Goal: Task Accomplishment & Management: Manage account settings

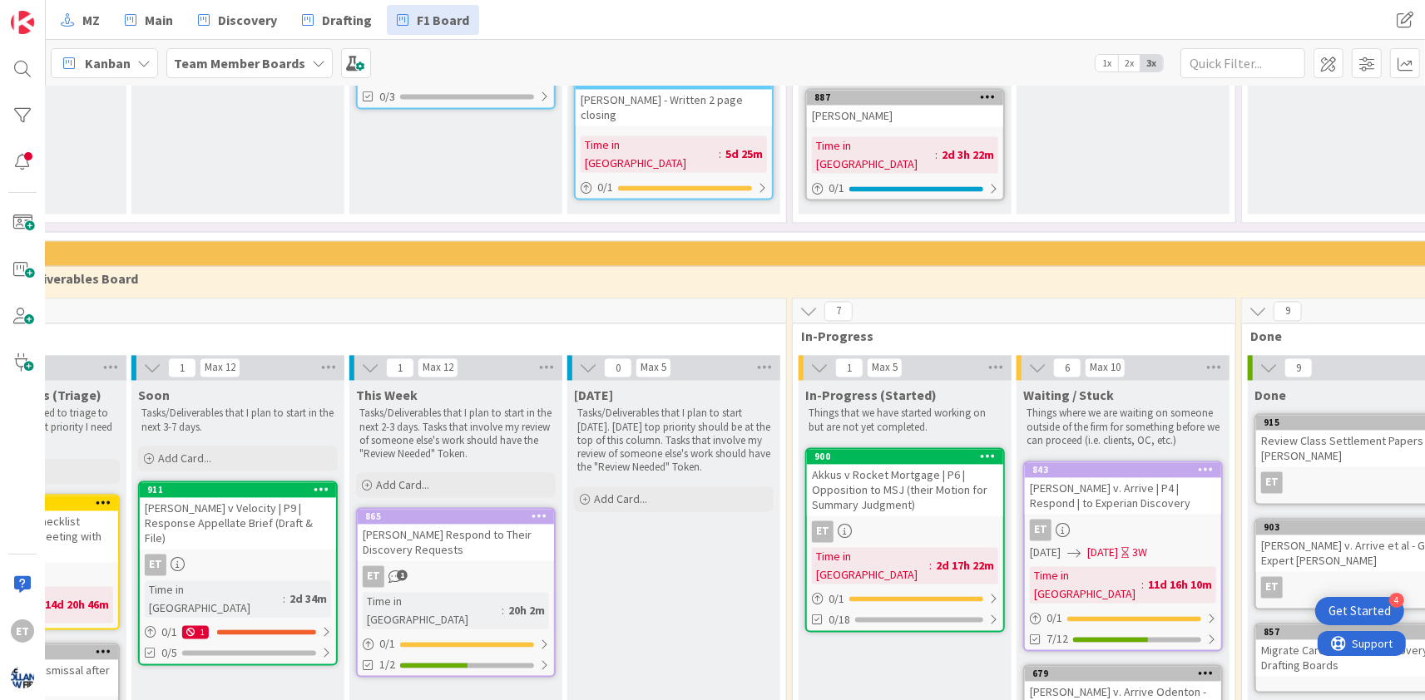
scroll to position [2919, 602]
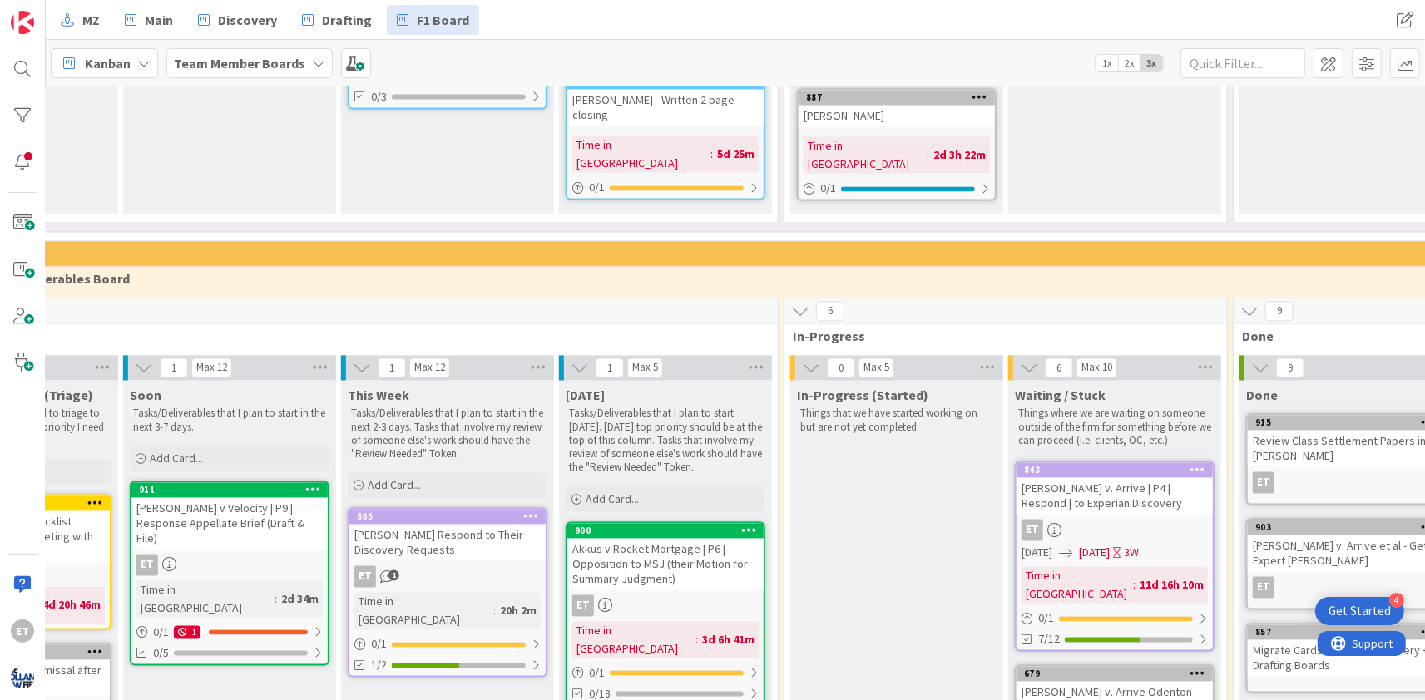
click at [257, 555] on div "ET" at bounding box center [229, 566] width 196 height 22
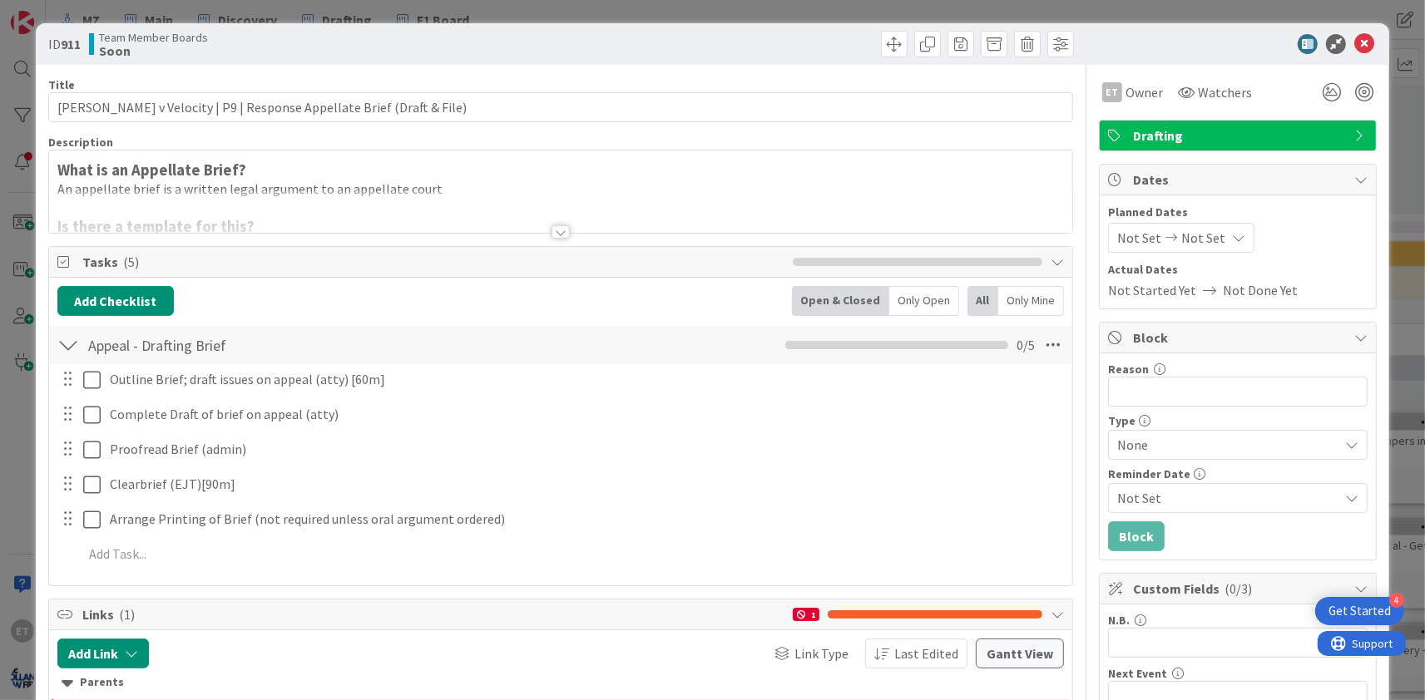
click at [1211, 241] on span "Not Set" at bounding box center [1203, 238] width 44 height 20
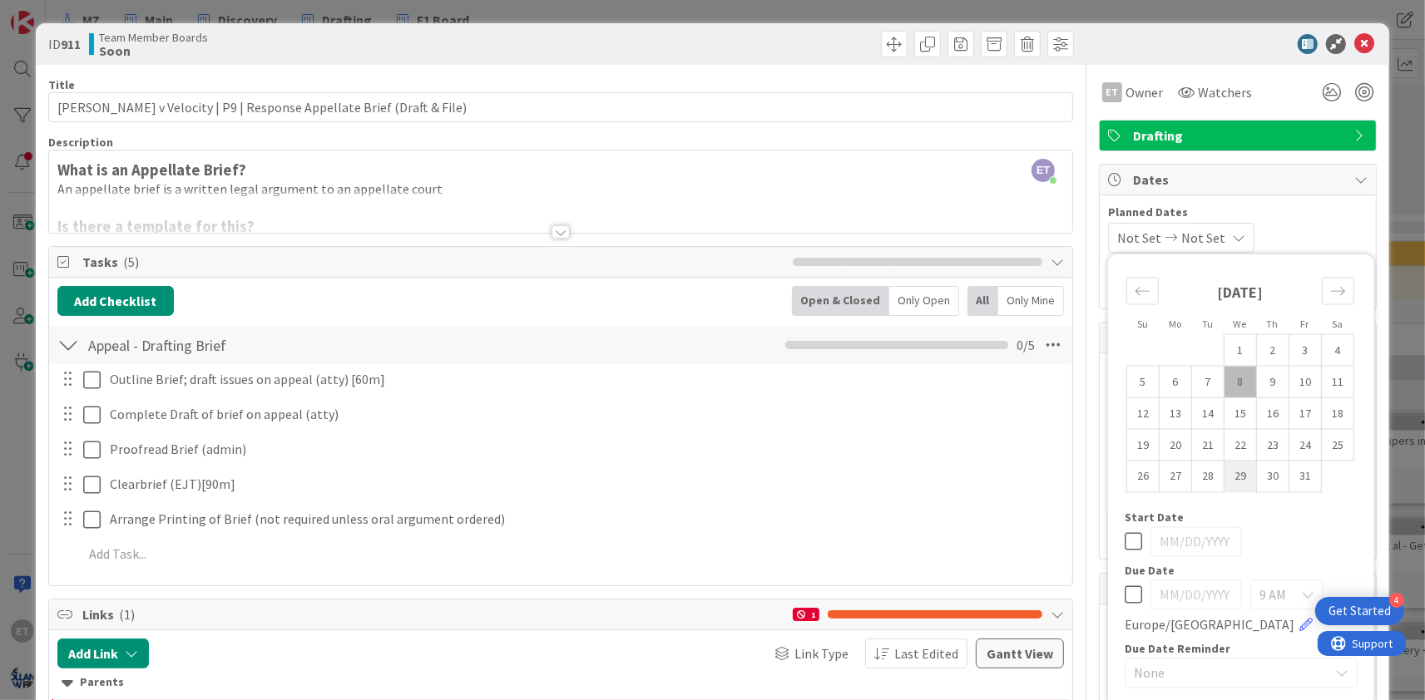
click at [1244, 475] on td "29" at bounding box center [1240, 477] width 32 height 32
type input "[DATE]"
click at [1240, 476] on td "29" at bounding box center [1240, 477] width 32 height 32
type input "[DATE]"
click at [1240, 382] on td "8" at bounding box center [1240, 382] width 32 height 32
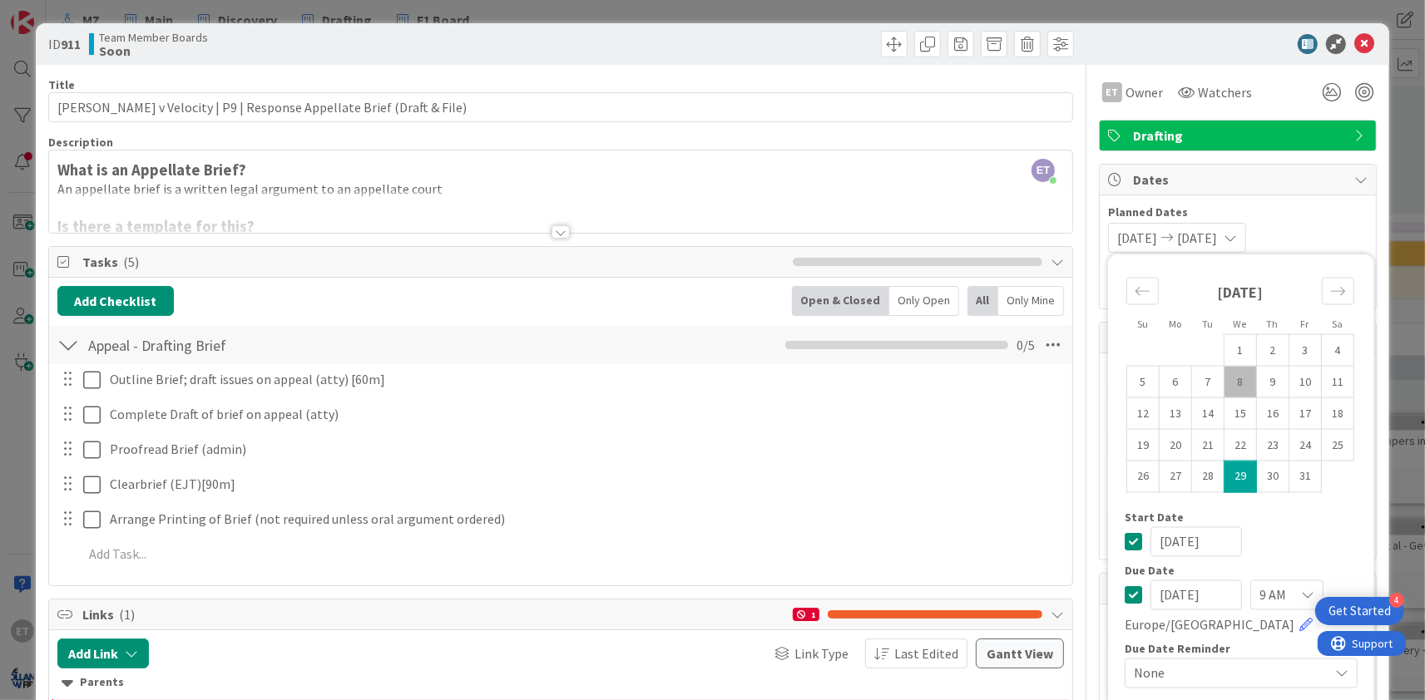
type input "[DATE]"
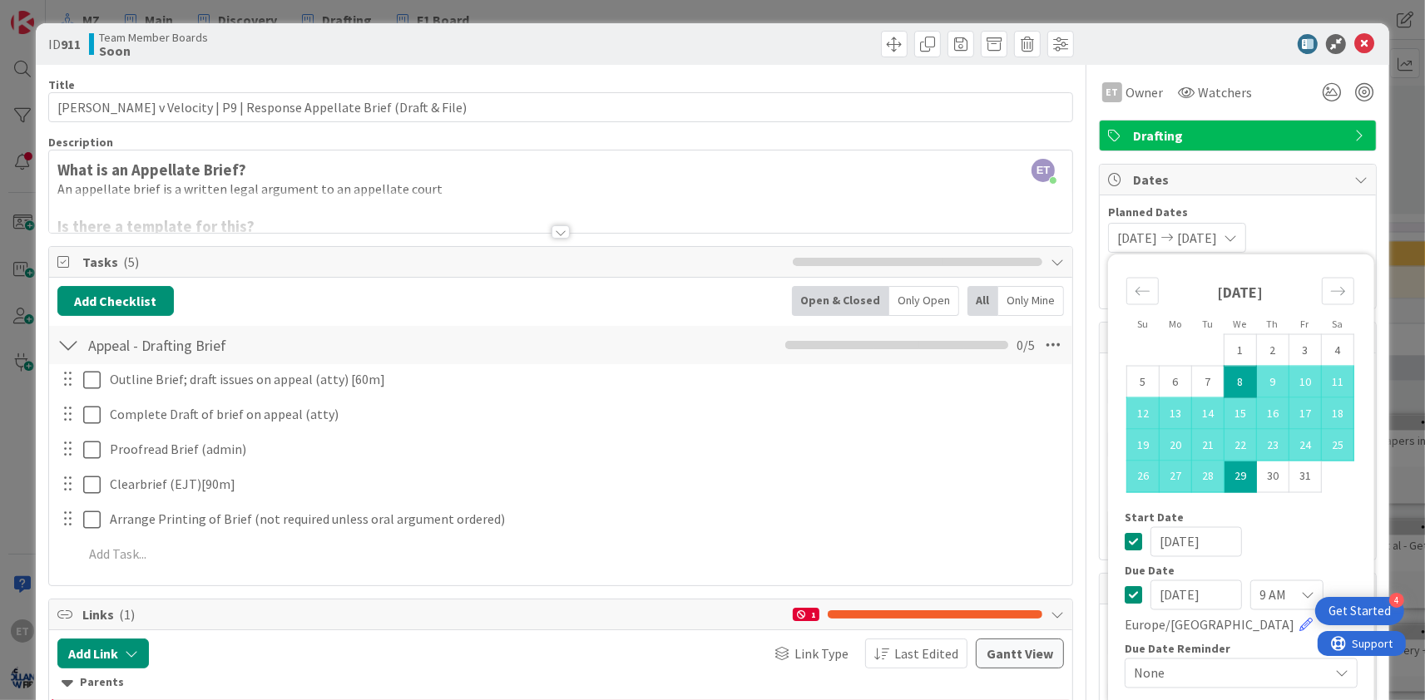
click at [1300, 215] on span "Planned Dates" at bounding box center [1238, 212] width 260 height 17
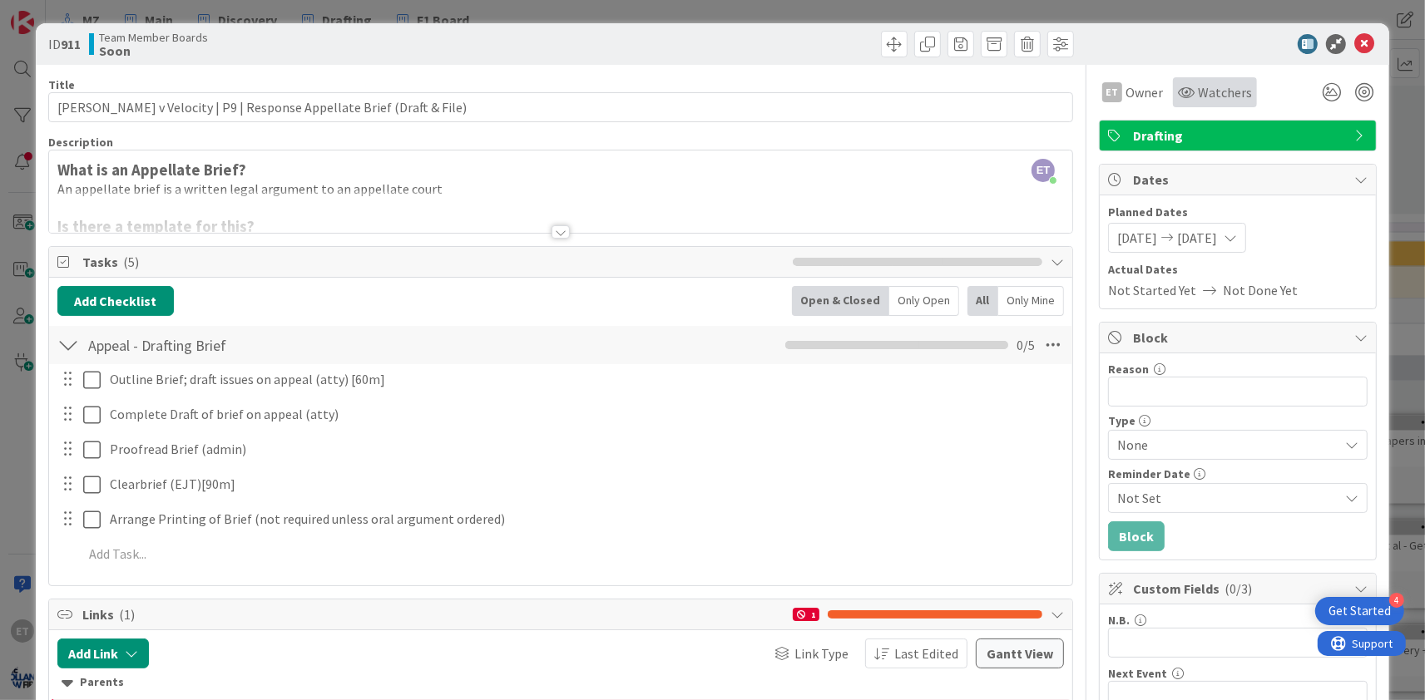
click at [1205, 85] on span "Watchers" at bounding box center [1225, 92] width 54 height 20
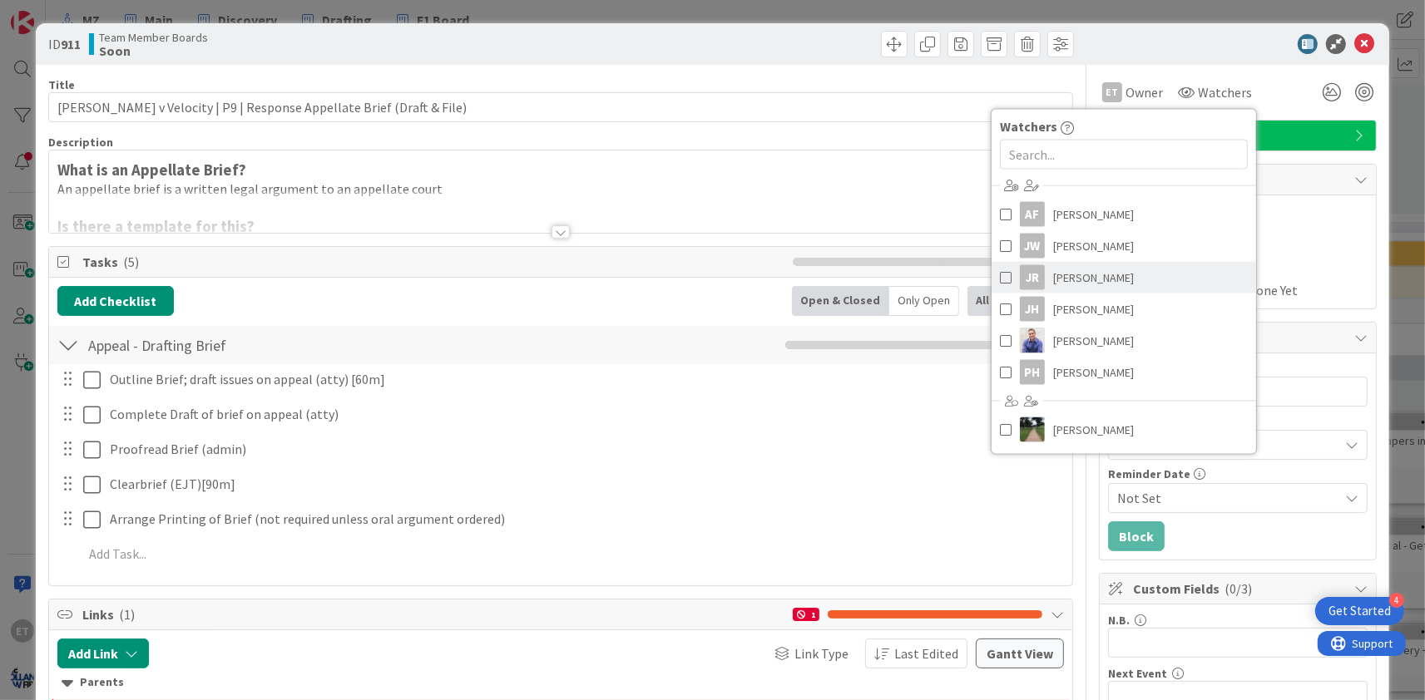
click at [1066, 275] on span "[PERSON_NAME]" at bounding box center [1093, 277] width 81 height 25
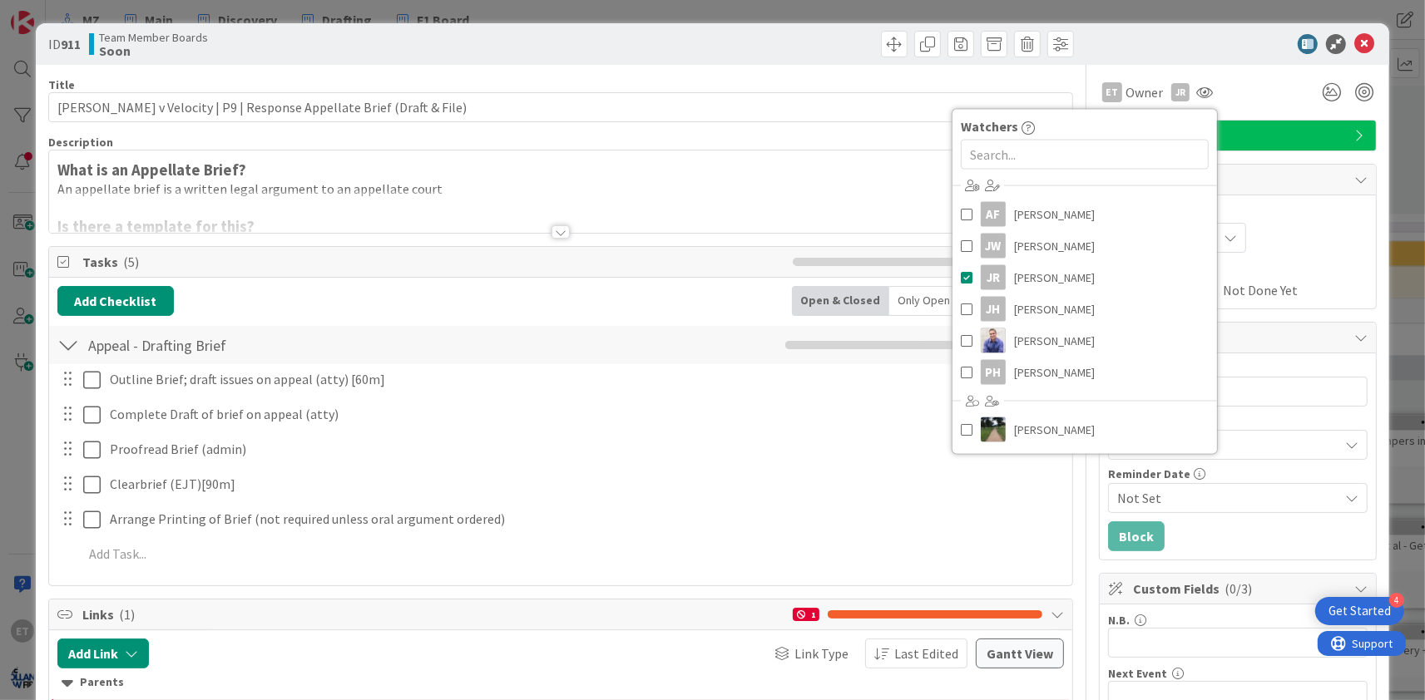
click at [1259, 59] on div "ID 911 Team Member Boards Soon" at bounding box center [712, 44] width 1353 height 42
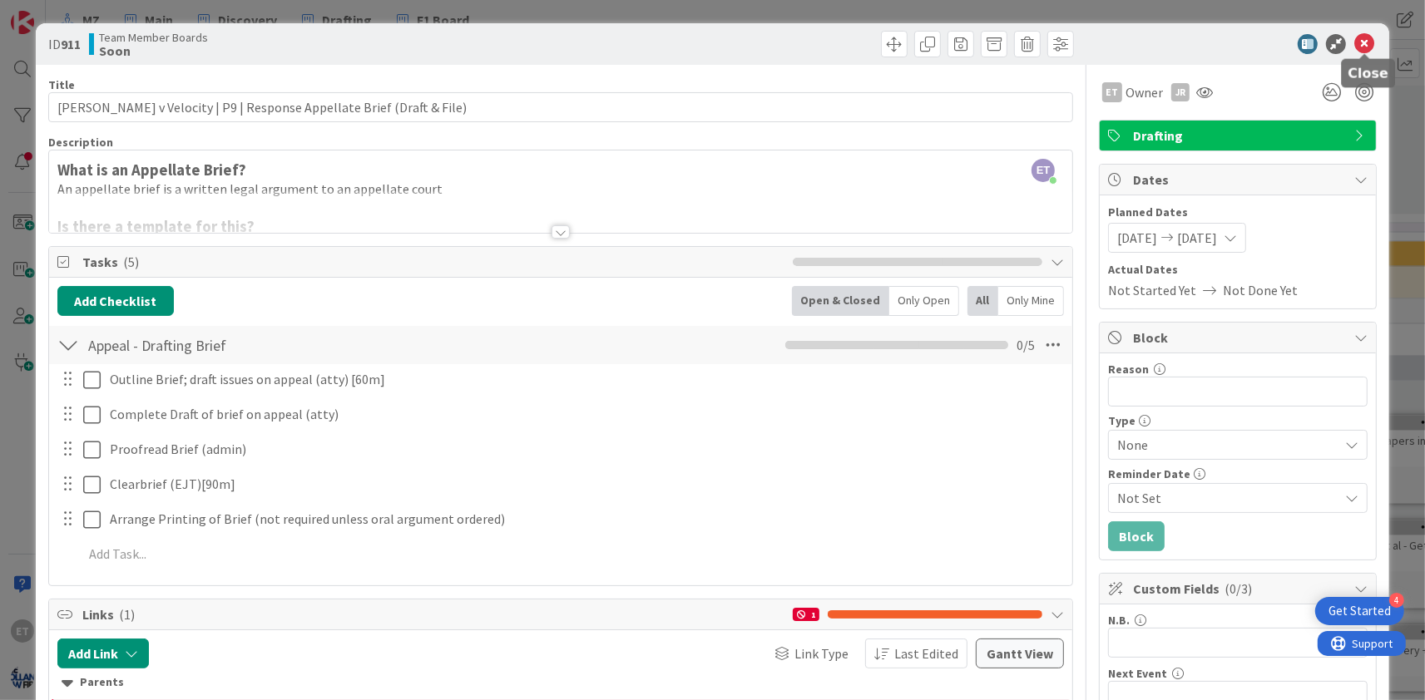
click at [1367, 42] on icon at bounding box center [1364, 44] width 20 height 20
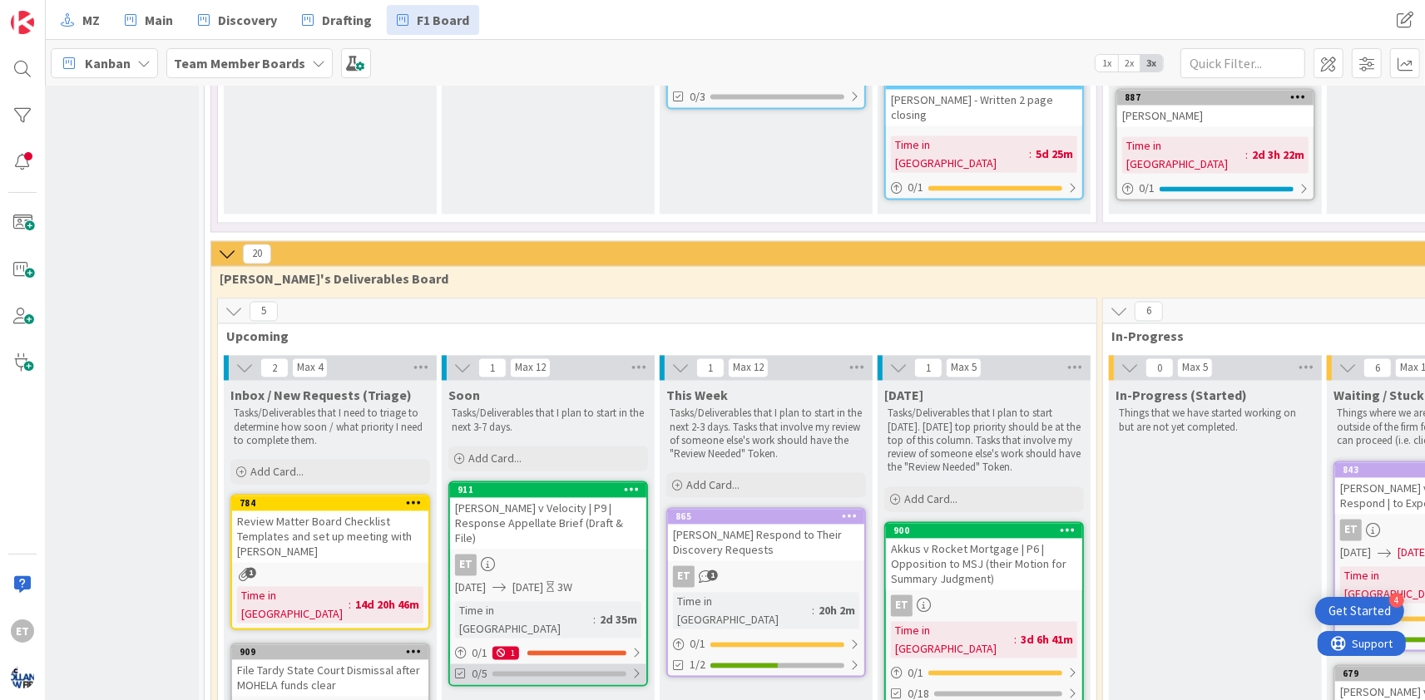
scroll to position [2919, 274]
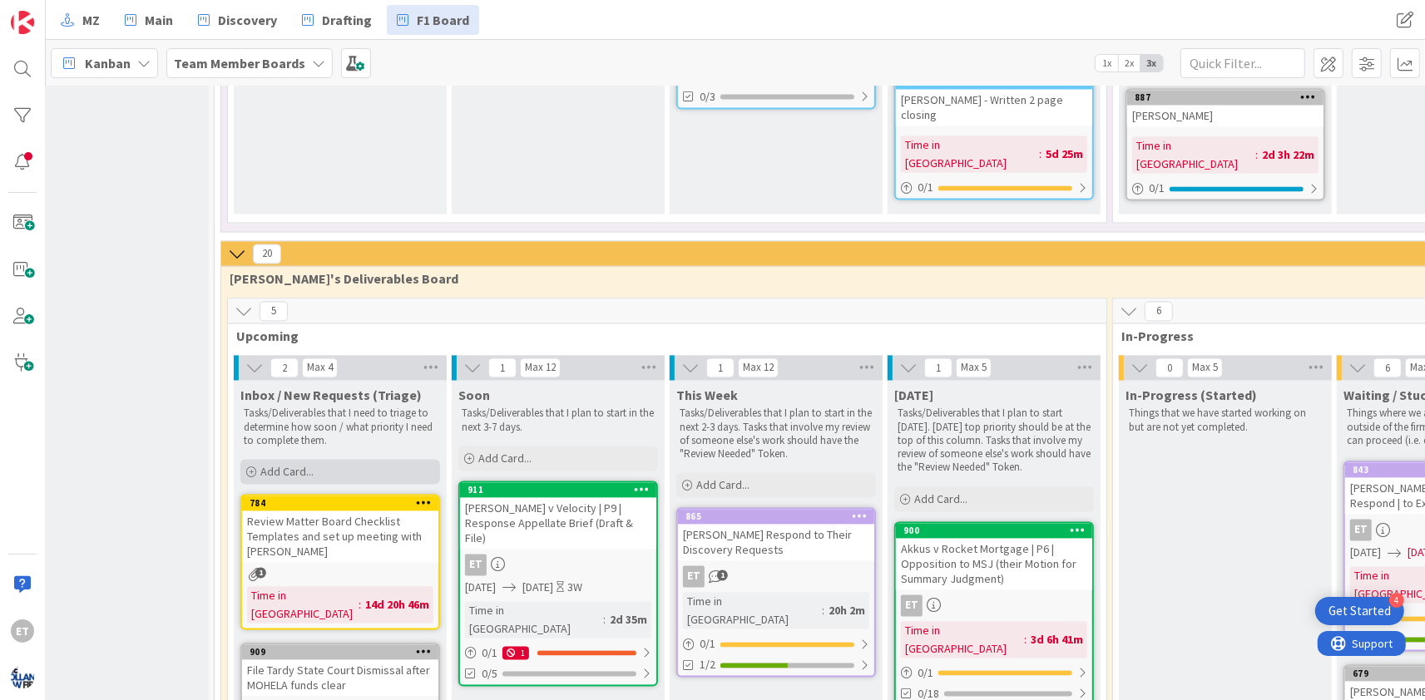
click at [309, 465] on span "Add Card..." at bounding box center [286, 472] width 53 height 15
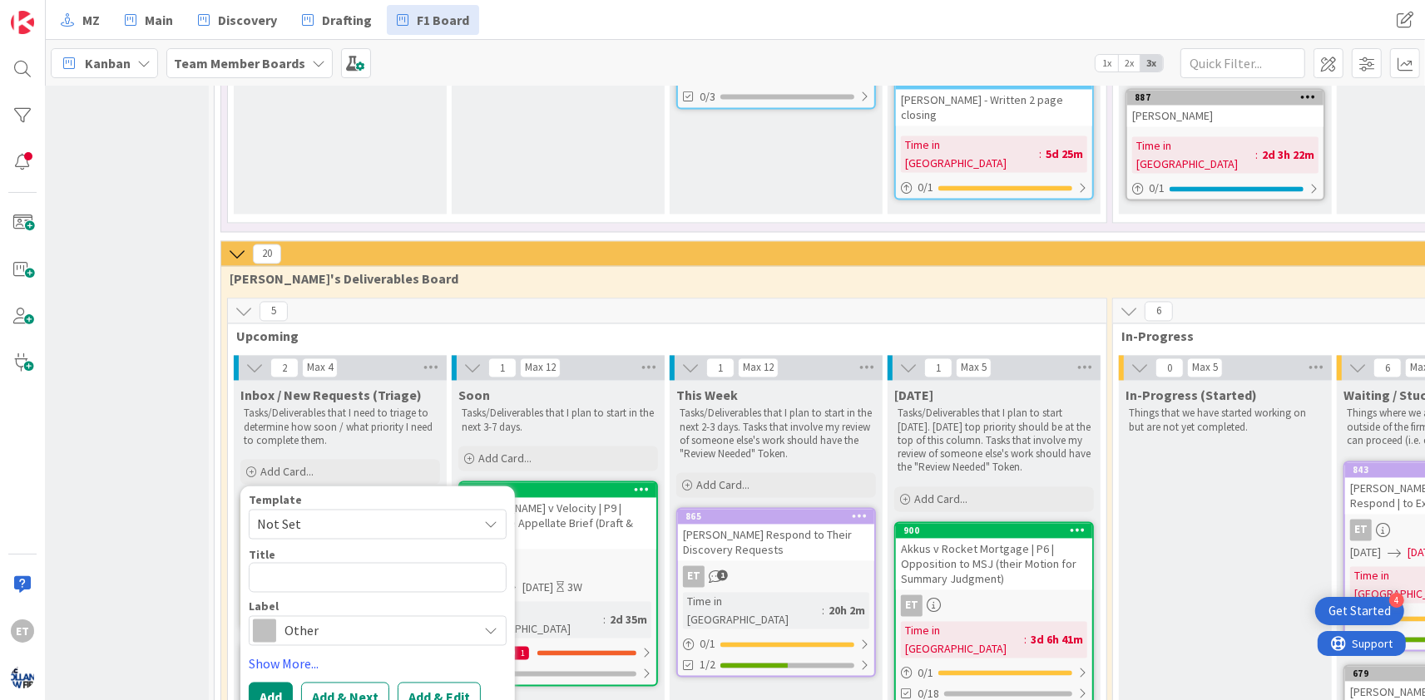
click at [314, 514] on span "Not Set" at bounding box center [361, 525] width 208 height 22
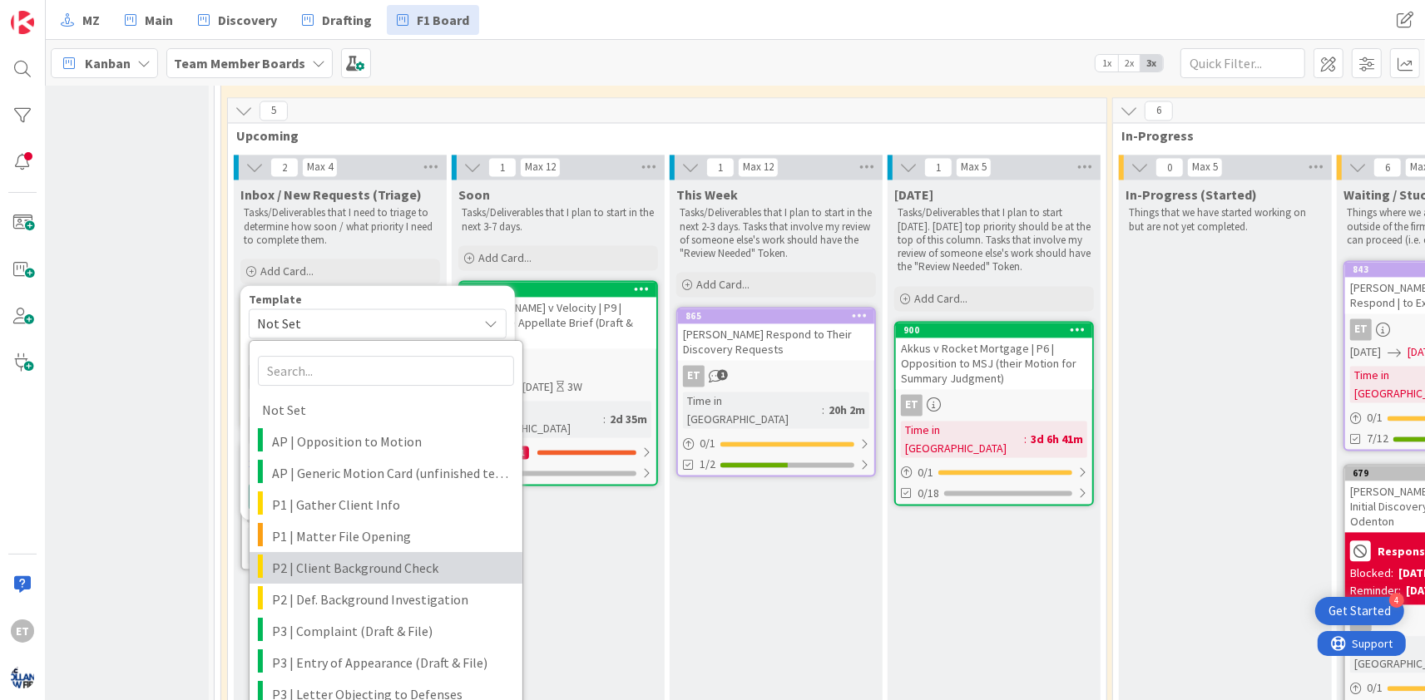
scroll to position [3422, 274]
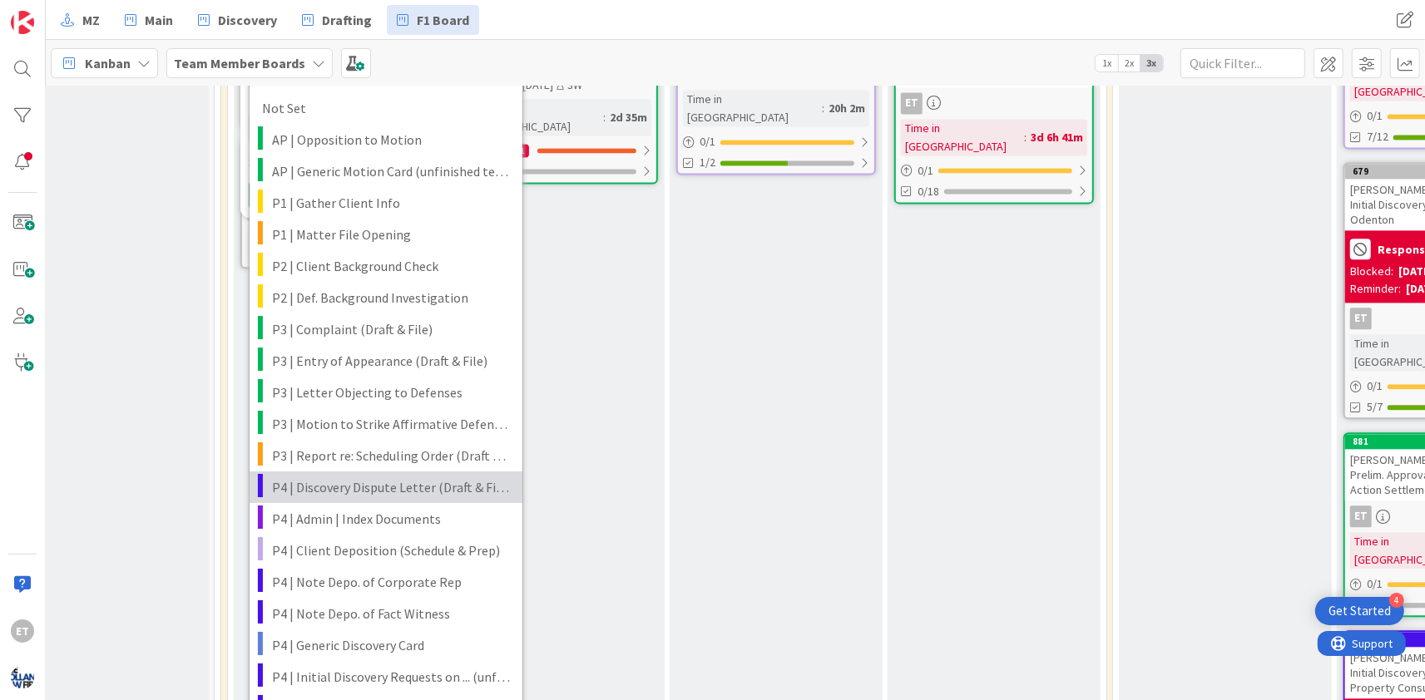
click at [400, 477] on span "P4 | Discovery Dispute Letter (Draft & File)" at bounding box center [391, 488] width 238 height 22
type textarea "x"
type textarea "<case> | Disco. Dispute Letter to <party> (Draft & File)"
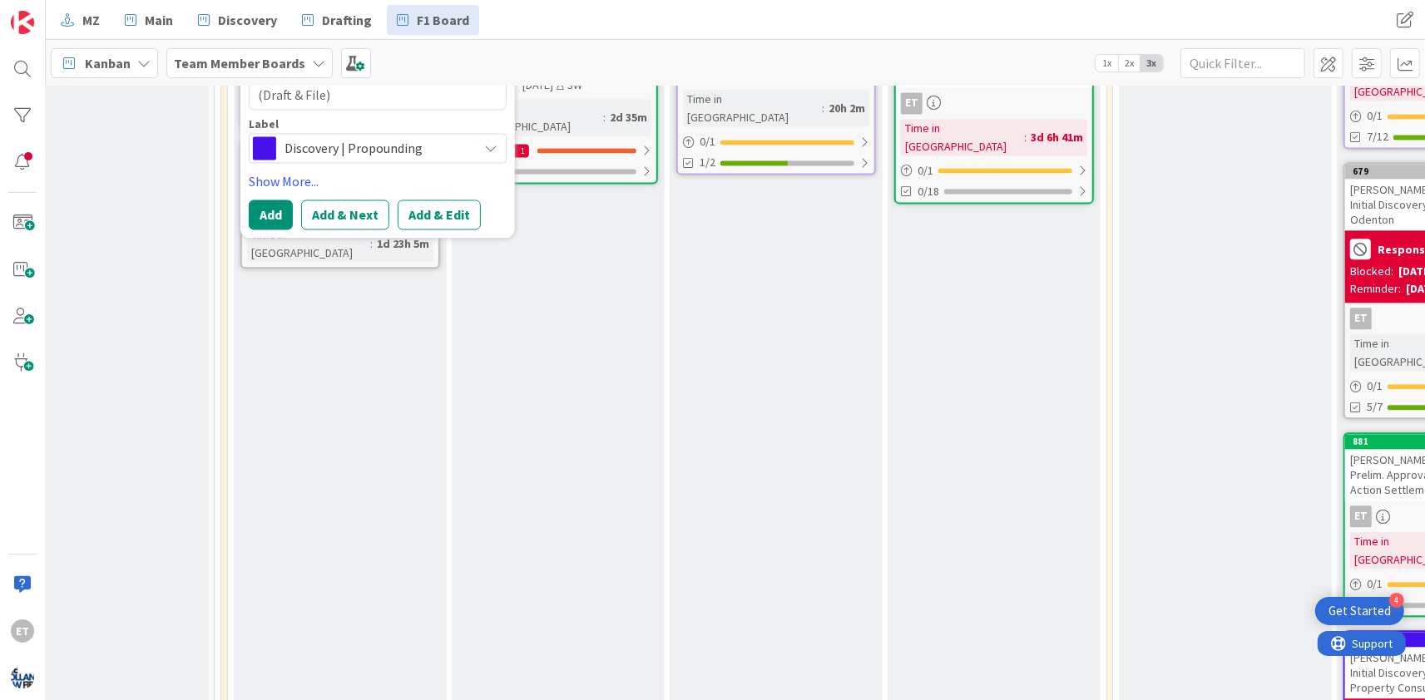
scroll to position [3120, 274]
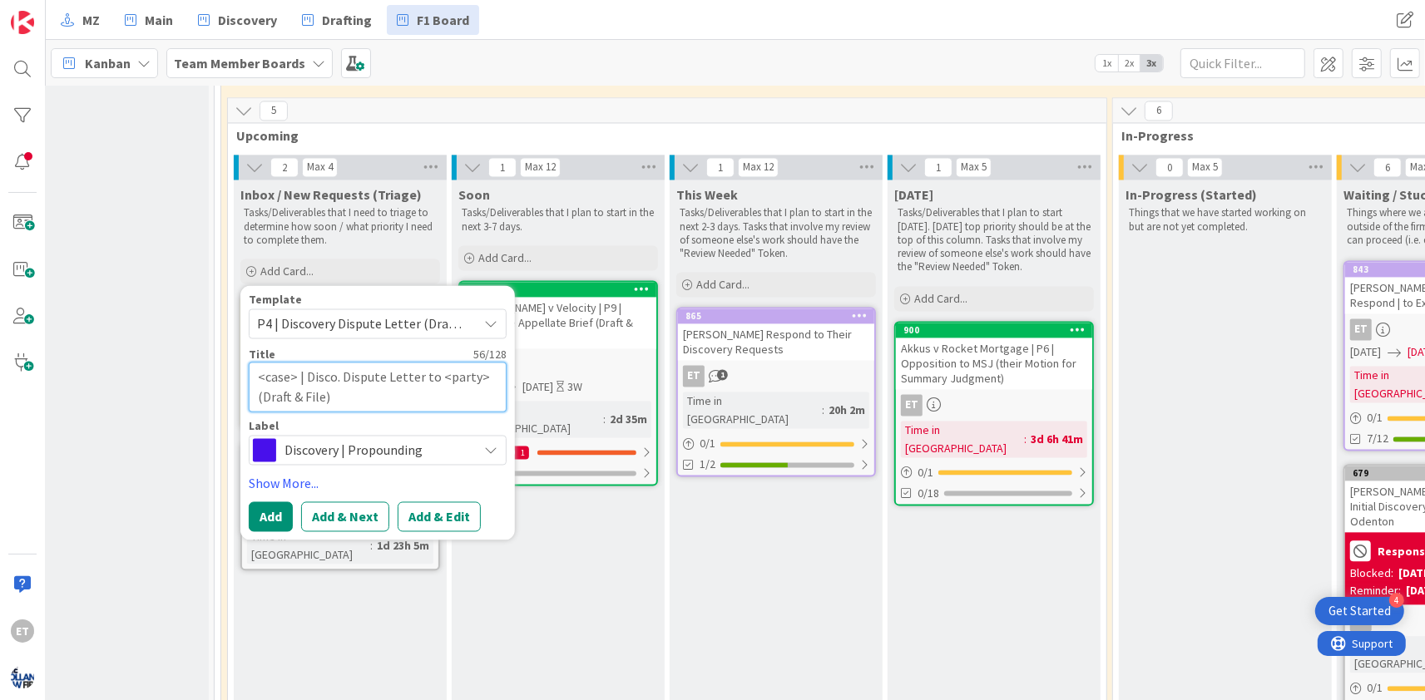
drag, startPoint x: 295, startPoint y: 218, endPoint x: 246, endPoint y: 215, distance: 49.1
click at [249, 362] on textarea "<case> | Disco. Dispute Letter to <party> (Draft & File)" at bounding box center [378, 387] width 258 height 50
type textarea "x"
type textarea "C | Disco. Dispute Letter to <party> (Draft & File)"
type textarea "x"
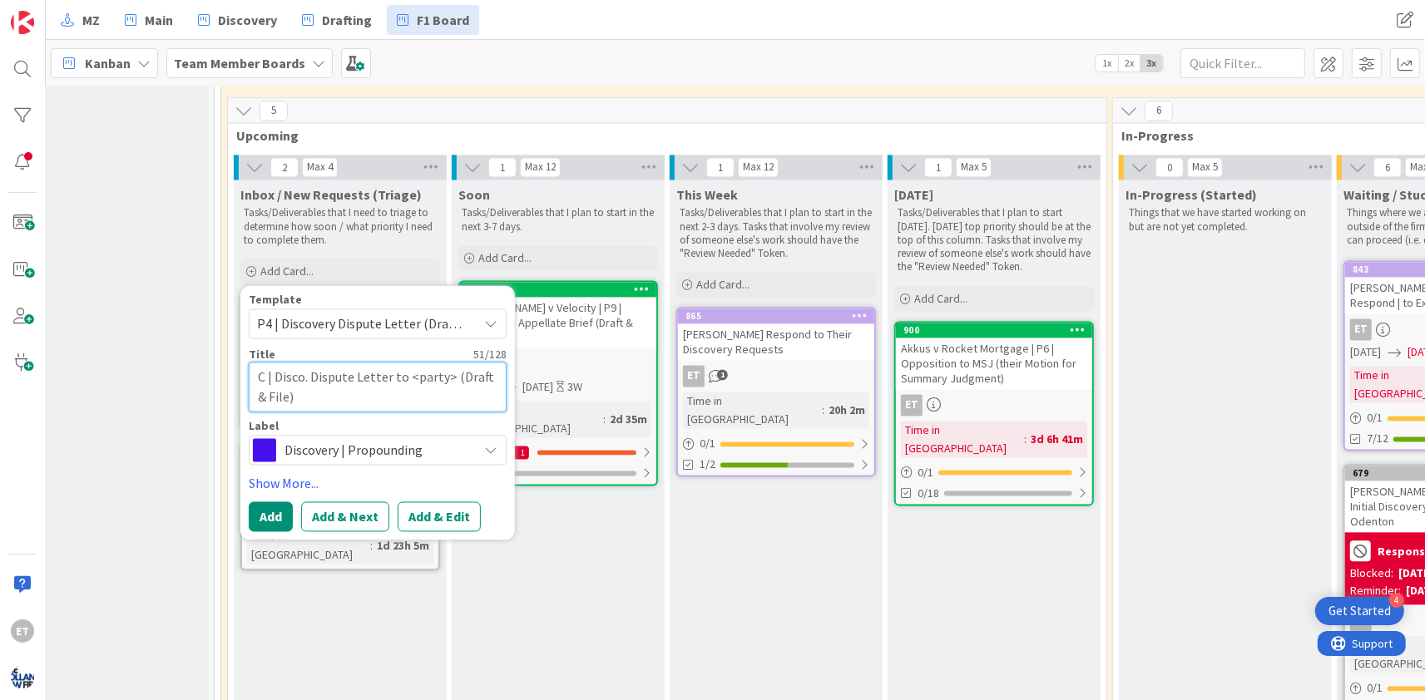
type textarea "Ca | Disco. Dispute Letter to <party> (Draft & File)"
type textarea "x"
type textarea "Cam | Disco. Dispute Letter to <party> (Draft & File)"
type textarea "x"
type textarea "Camp | Disco. Dispute Letter to <party> (Draft & File)"
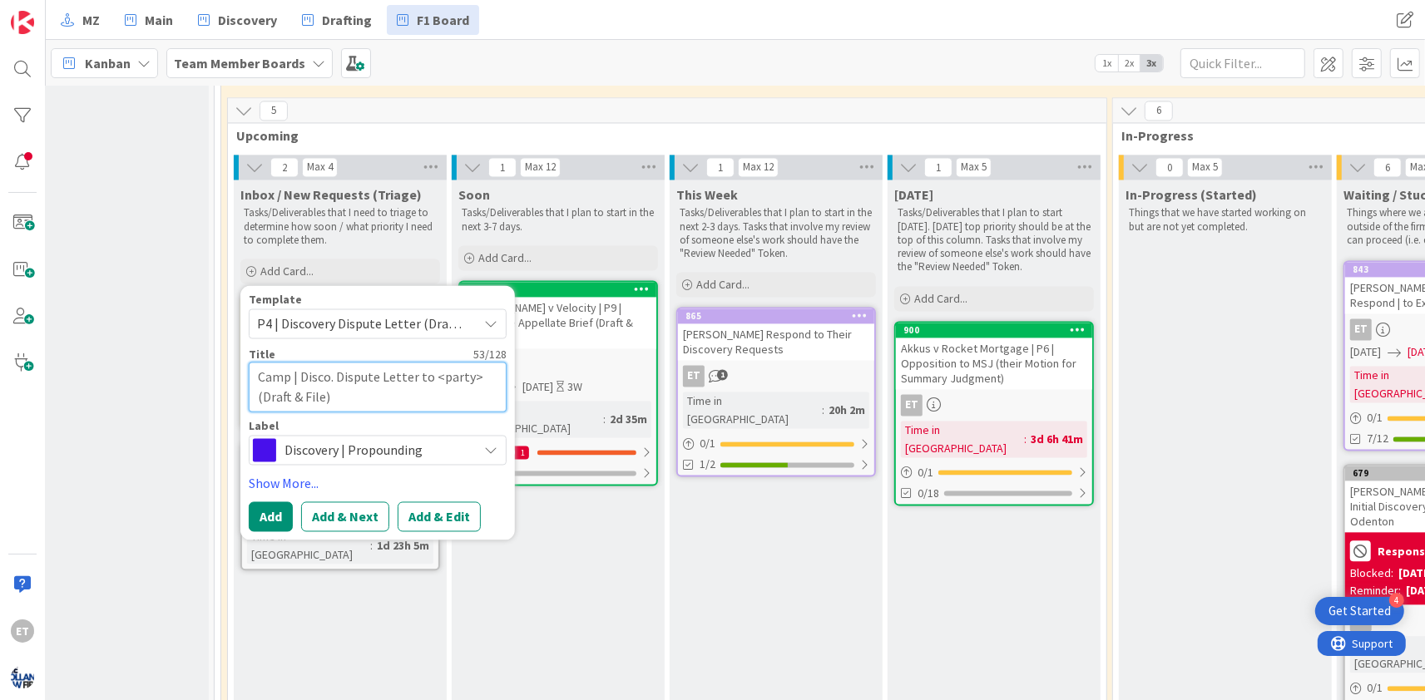
type textarea "x"
type textarea "Campb | Disco. Dispute Letter to <party> (Draft & File)"
type textarea "x"
type textarea "Campbe | Disco. Dispute Letter to <party> (Draft & File)"
type textarea "x"
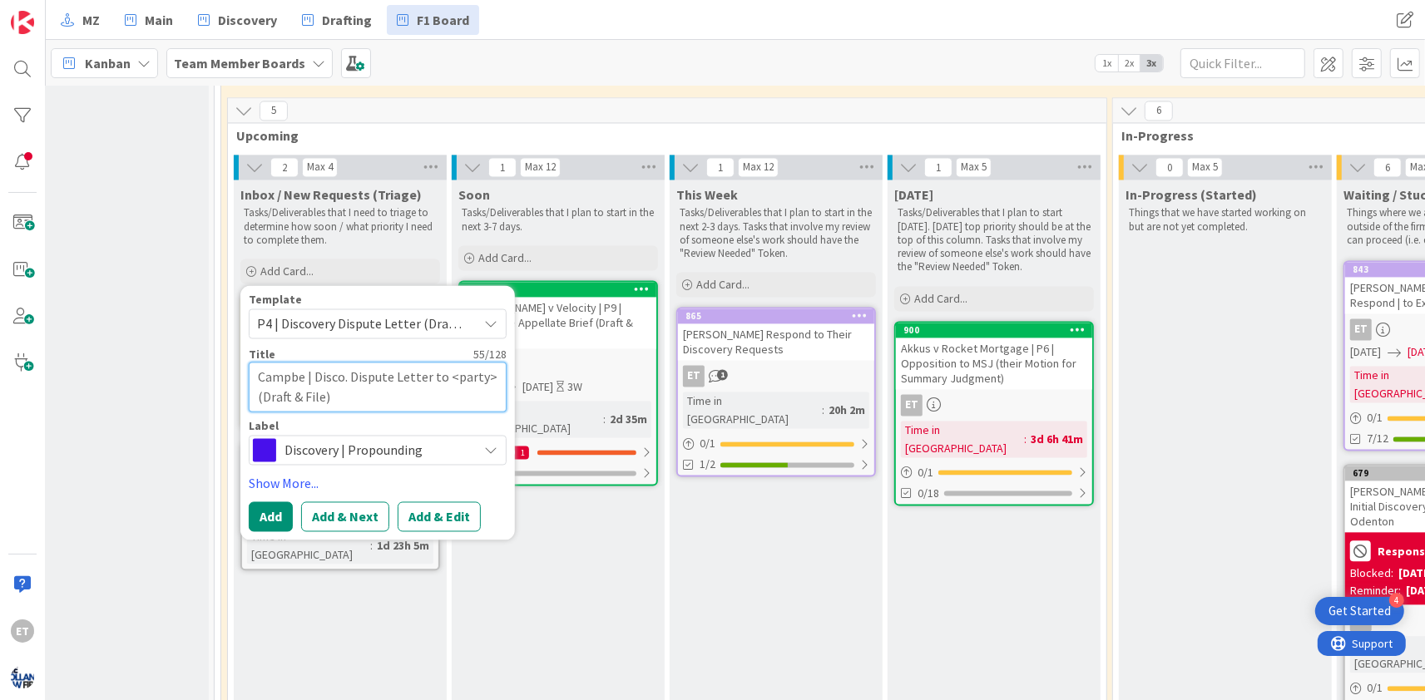
type textarea "[PERSON_NAME] | Disco. Dispute Letter to <party> (Draft & File)"
type textarea "x"
type textarea "[PERSON_NAME] | Disco. Dispute Letter to <party> (Draft & File)"
type textarea "x"
type textarea "[PERSON_NAME] | Disco. Dispute Letter to <party> (Draft & File)"
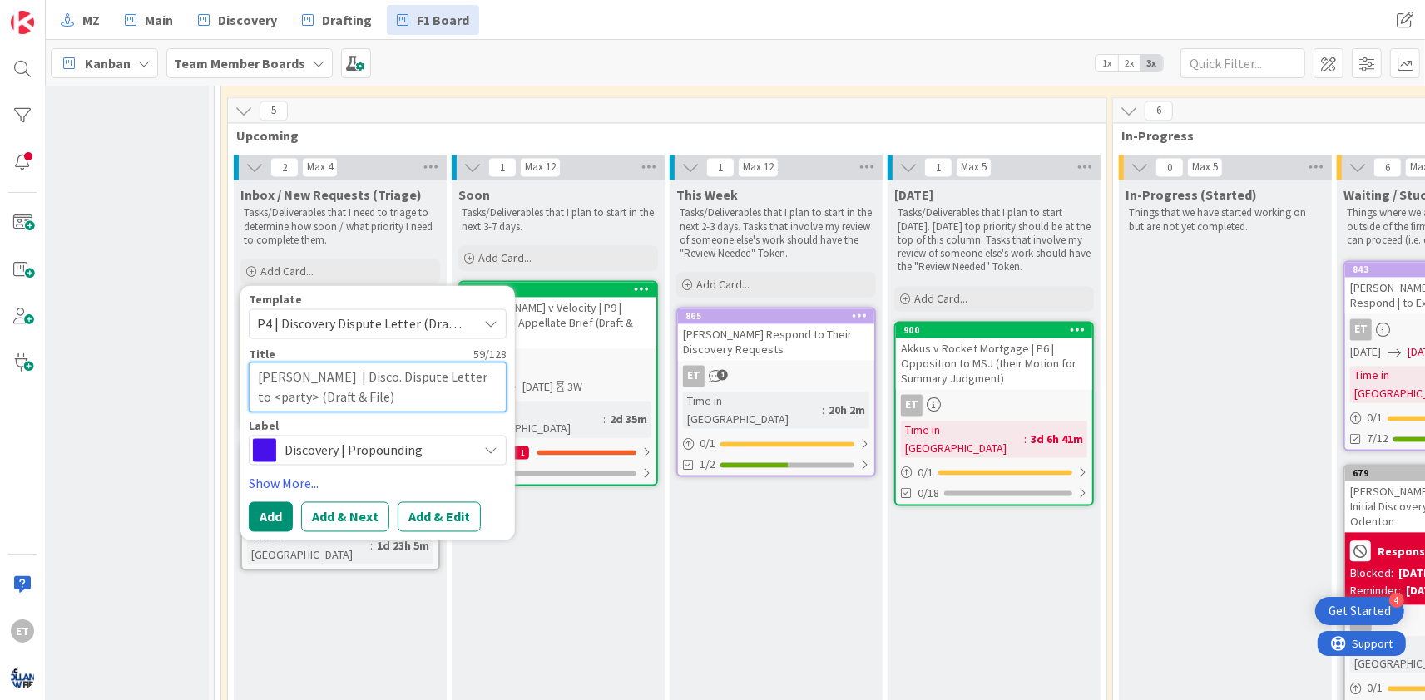
type textarea "x"
type textarea "[PERSON_NAME] v | Disco. Dispute Letter to <party> (Draft & File)"
type textarea "x"
type textarea "[PERSON_NAME] v | Disco. Dispute Letter to <party> (Draft & File)"
type textarea "x"
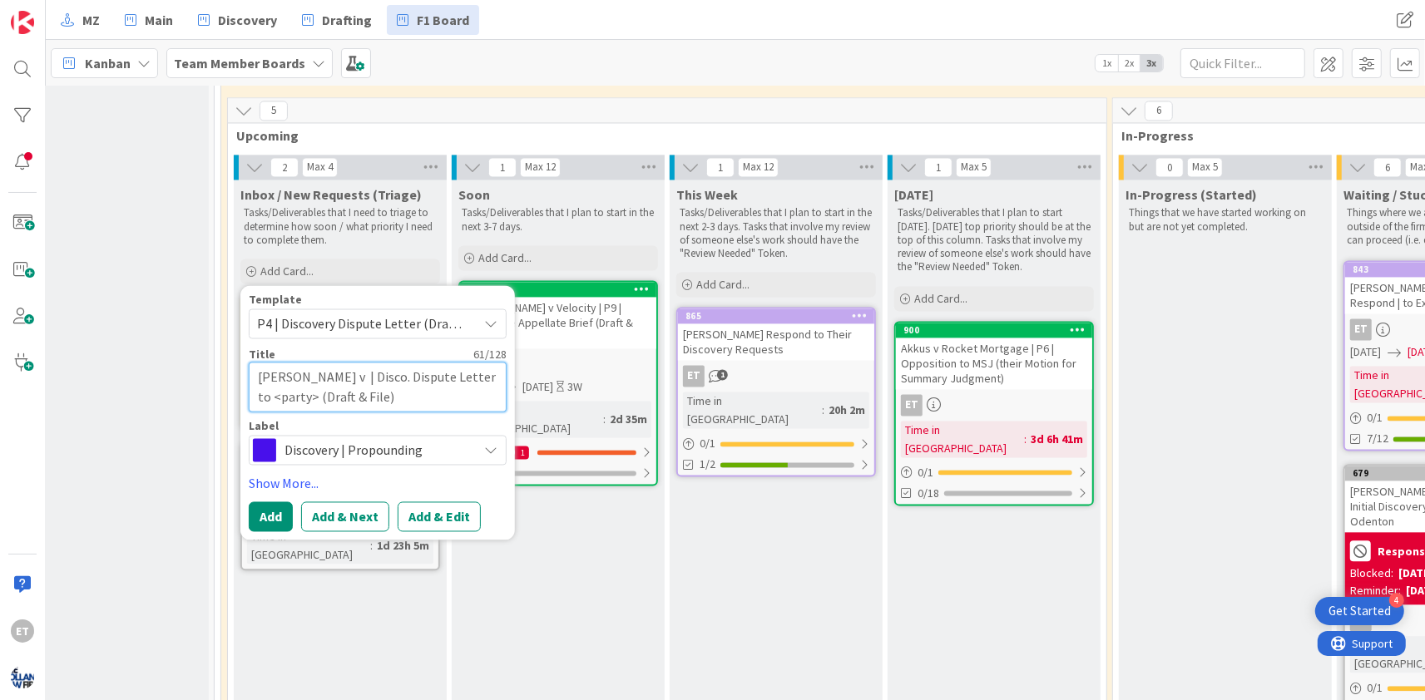
type textarea "[PERSON_NAME] v A | Disco. Dispute Letter to <party> (Draft & File)"
type textarea "x"
type textarea "[PERSON_NAME] v Ar | Disco. Dispute Letter to <party> (Draft & File)"
type textarea "x"
type textarea "[PERSON_NAME] v Arr | Disco. Dispute Letter to <party> (Draft & File)"
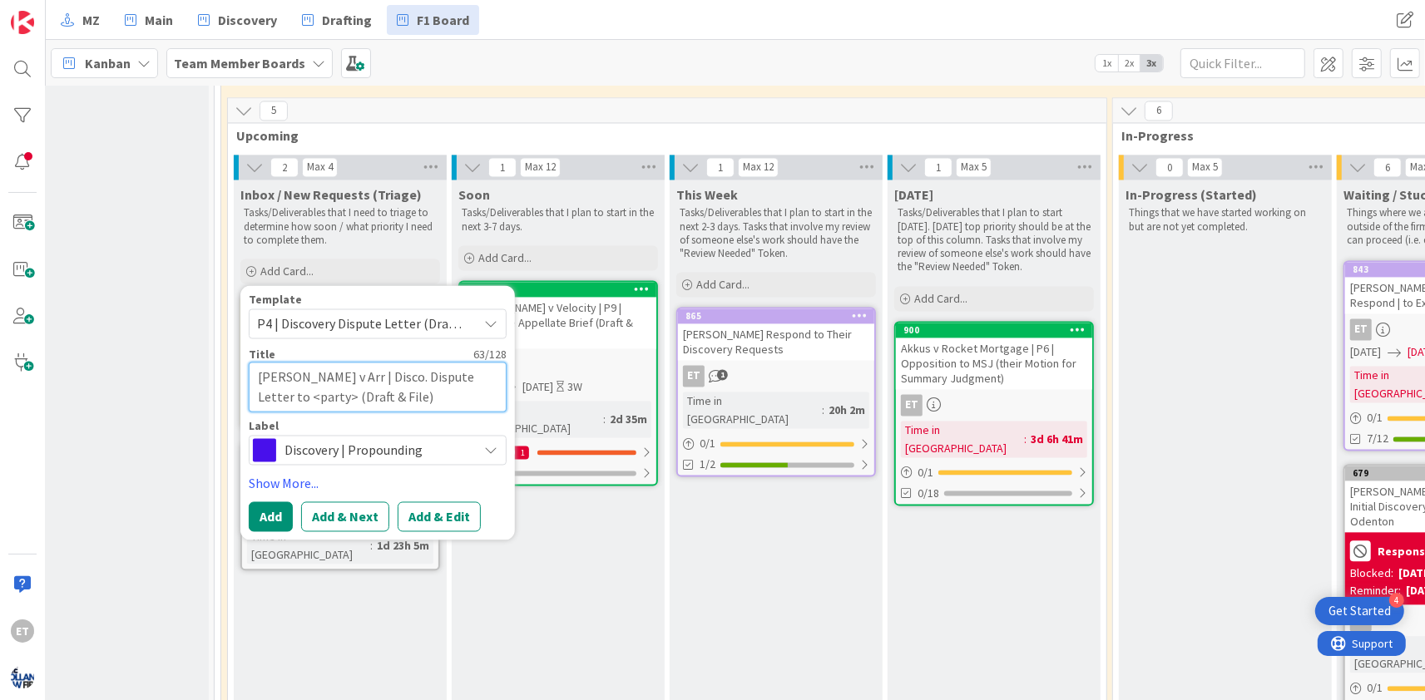
type textarea "x"
type textarea "[PERSON_NAME] v [GEOGRAPHIC_DATA] | Disco. Dispute Letter to <party> (Draft & F…"
type textarea "x"
type textarea "[PERSON_NAME] v [GEOGRAPHIC_DATA] | Disco. Dispute Letter to <party> (Draft & F…"
type textarea "x"
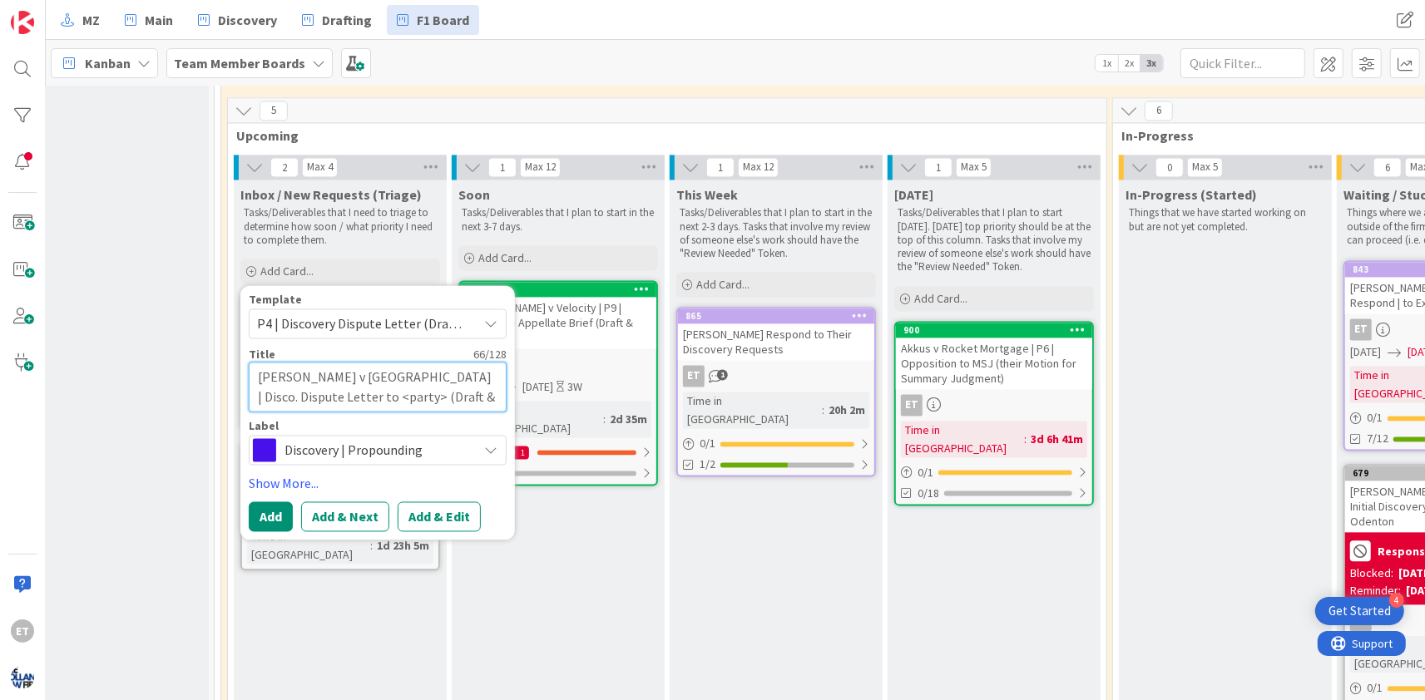
type textarea "[PERSON_NAME] v Arrive | Disco. Dispute Letter to <party> (Draft & File)"
type textarea "x"
type textarea "[PERSON_NAME] v Arrive | Disco. Dispute Letter to <party> (Draft & File)"
type textarea "x"
type textarea "[PERSON_NAME] v Arrive a | Disco. Dispute Letter to <party> (Draft & File)"
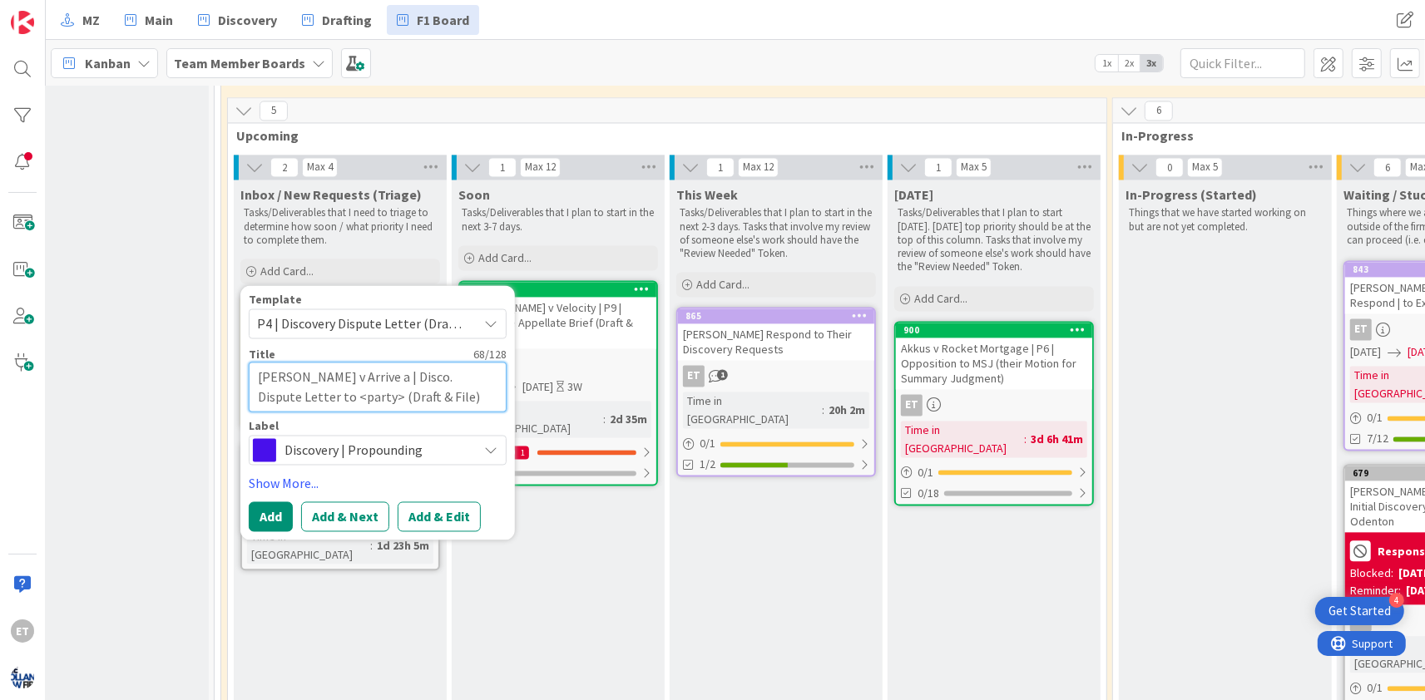
type textarea "x"
type textarea "[PERSON_NAME] v Arrive al | Disco. Dispute Letter to <party> (Draft & File)"
type textarea "x"
type textarea "[PERSON_NAME] v Arrive al | Disco. Dispute Letter to <party> (Draft & File)"
type textarea "x"
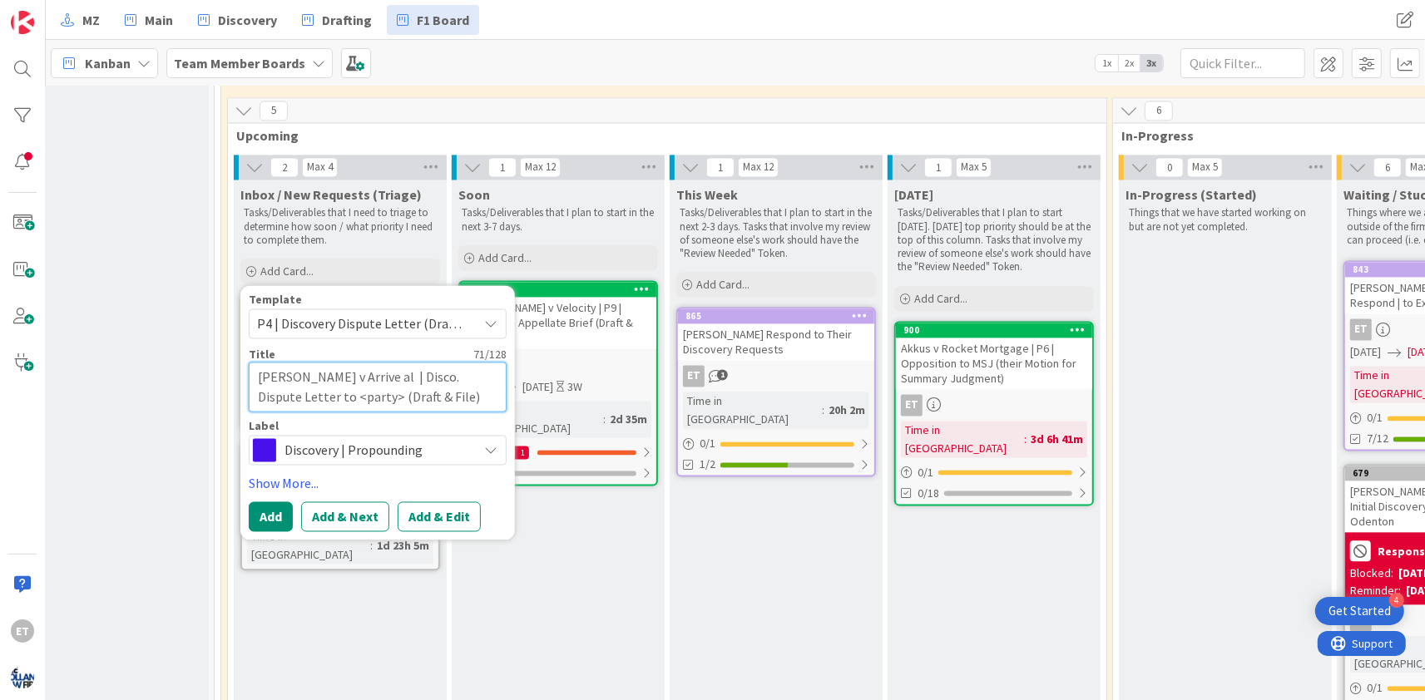
type textarea "[PERSON_NAME] v Arrive al - | Disco. Dispute Letter to <party> (Draft & File)"
type textarea "x"
type textarea "[PERSON_NAME] v Arrive al - | Disco. Dispute Letter to <party> (Draft & File)"
type textarea "x"
type textarea "[PERSON_NAME] v Arrive al - | Disco. Dispute Letter to <party> (Draft & File)"
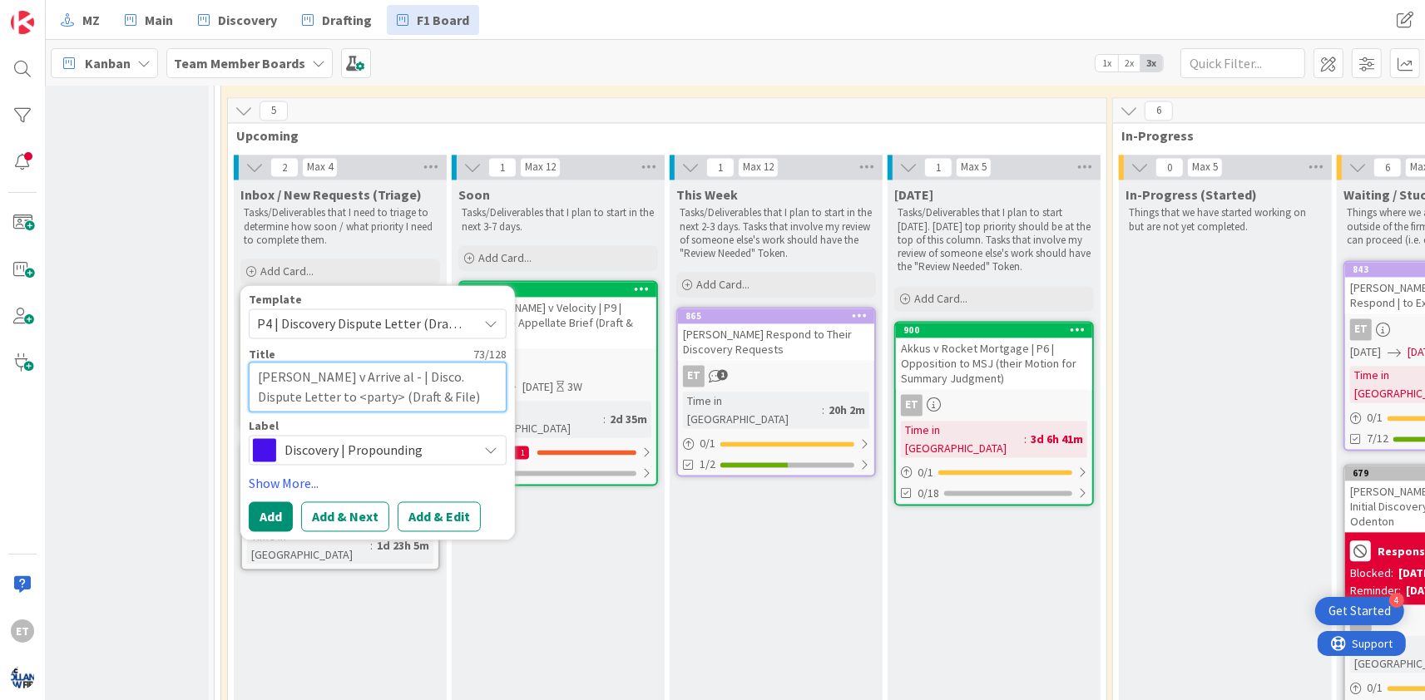
type textarea "x"
type textarea "[PERSON_NAME] v Arrive al | Disco. Dispute Letter to <party> (Draft & File)"
type textarea "x"
type textarea "[PERSON_NAME] v Arrive al | Disco. Dispute Letter to <party> (Draft & File)"
type textarea "x"
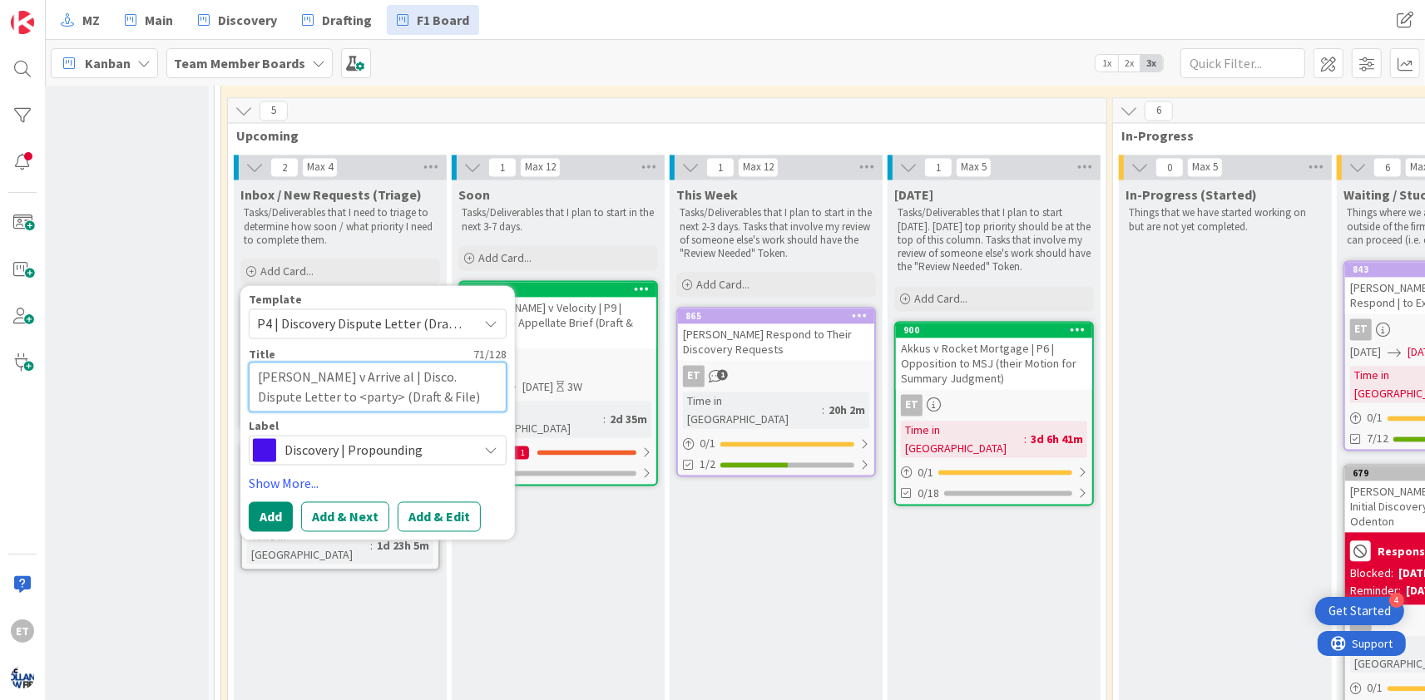
type textarea "[PERSON_NAME] v Arrive a | Disco. Dispute Letter to <party> (Draft & File)"
type textarea "x"
type textarea "[PERSON_NAME] v Arrive | Disco. Dispute Letter to <party> (Draft & File)"
type textarea "x"
type textarea "[PERSON_NAME] v Arrive e | Disco. Dispute Letter to <party> (Draft & File)"
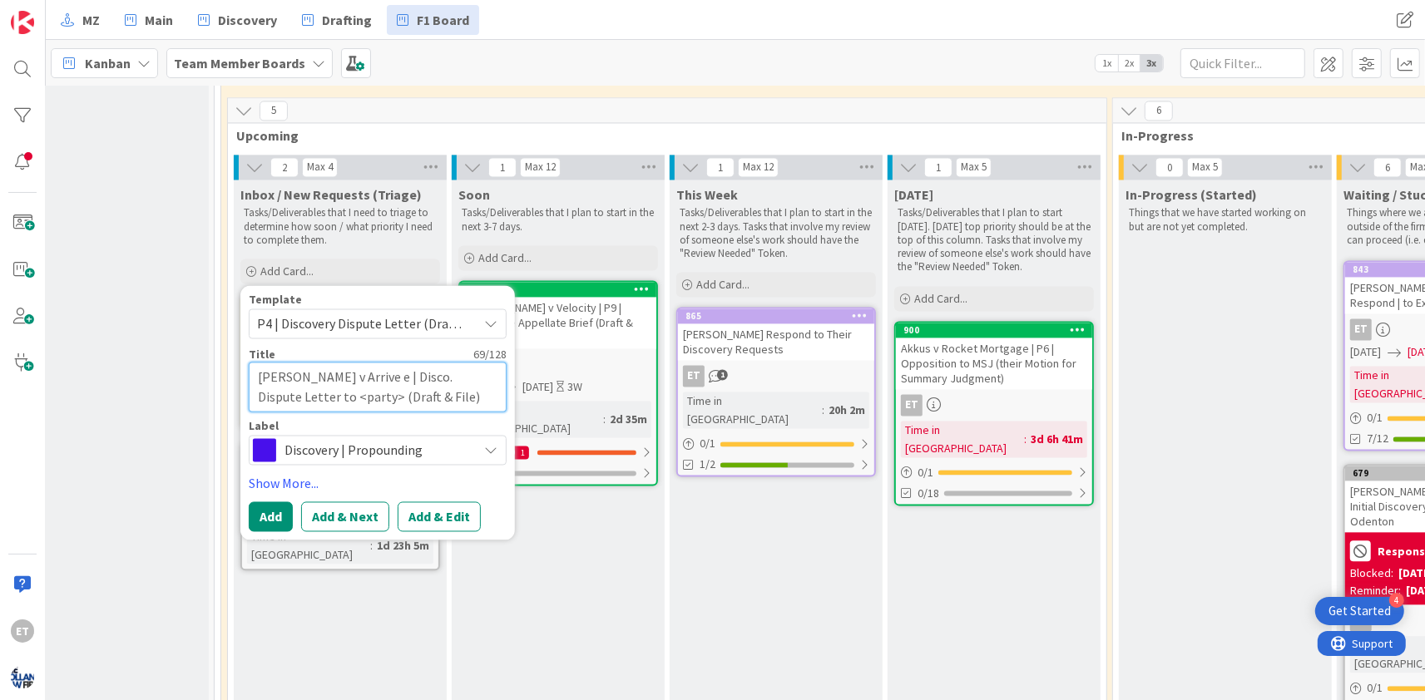
type textarea "x"
type textarea "[PERSON_NAME] v Arrive et | Disco. Dispute Letter to <party> (Draft & File)"
type textarea "x"
type textarea "[PERSON_NAME] v Arrive et | Disco. Dispute Letter to <party> (Draft & File)"
type textarea "x"
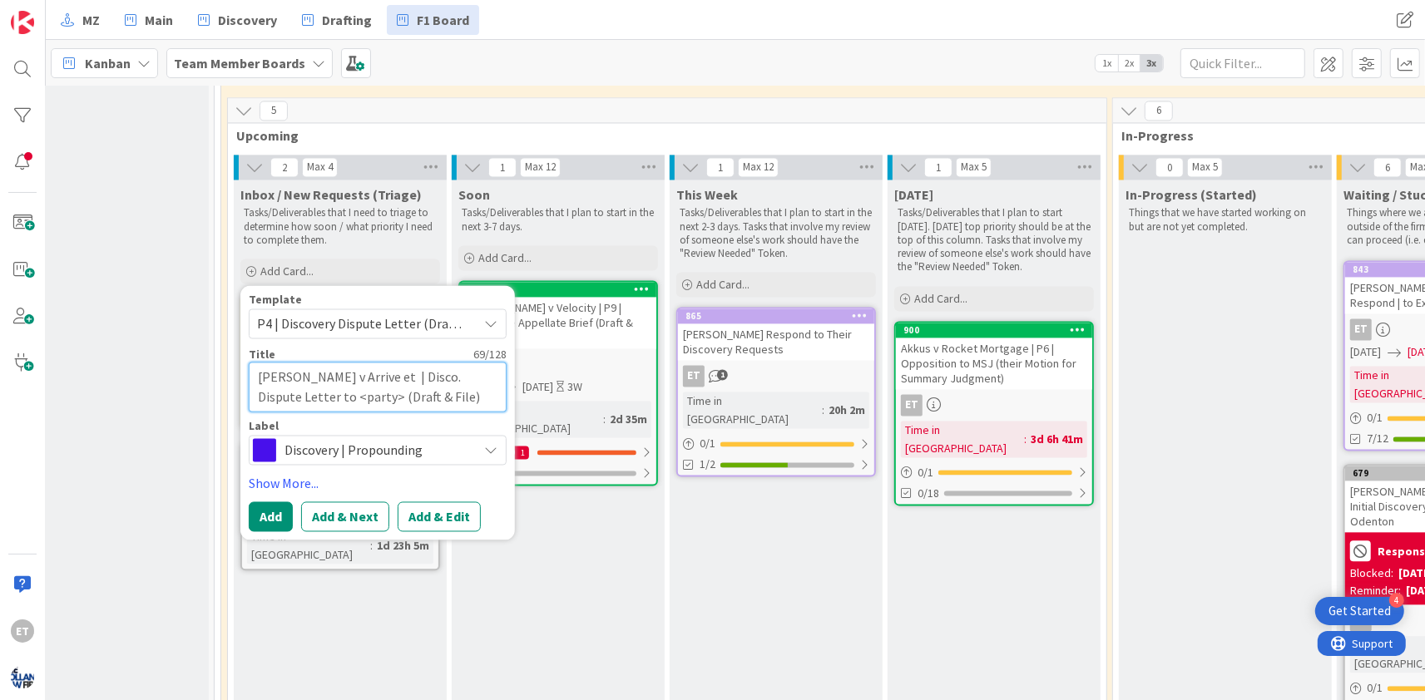
type textarea "[PERSON_NAME] v Arrive et a | Disco. Dispute Letter to <party> (Draft & File)"
type textarea "x"
type textarea "[PERSON_NAME] v Arrive et al | Disco. Dispute Letter to <party> (Draft & File)"
type textarea "x"
type textarea "[PERSON_NAME] v Arrive et al | Disco. Dispute Letter to <party> (Draft & File)"
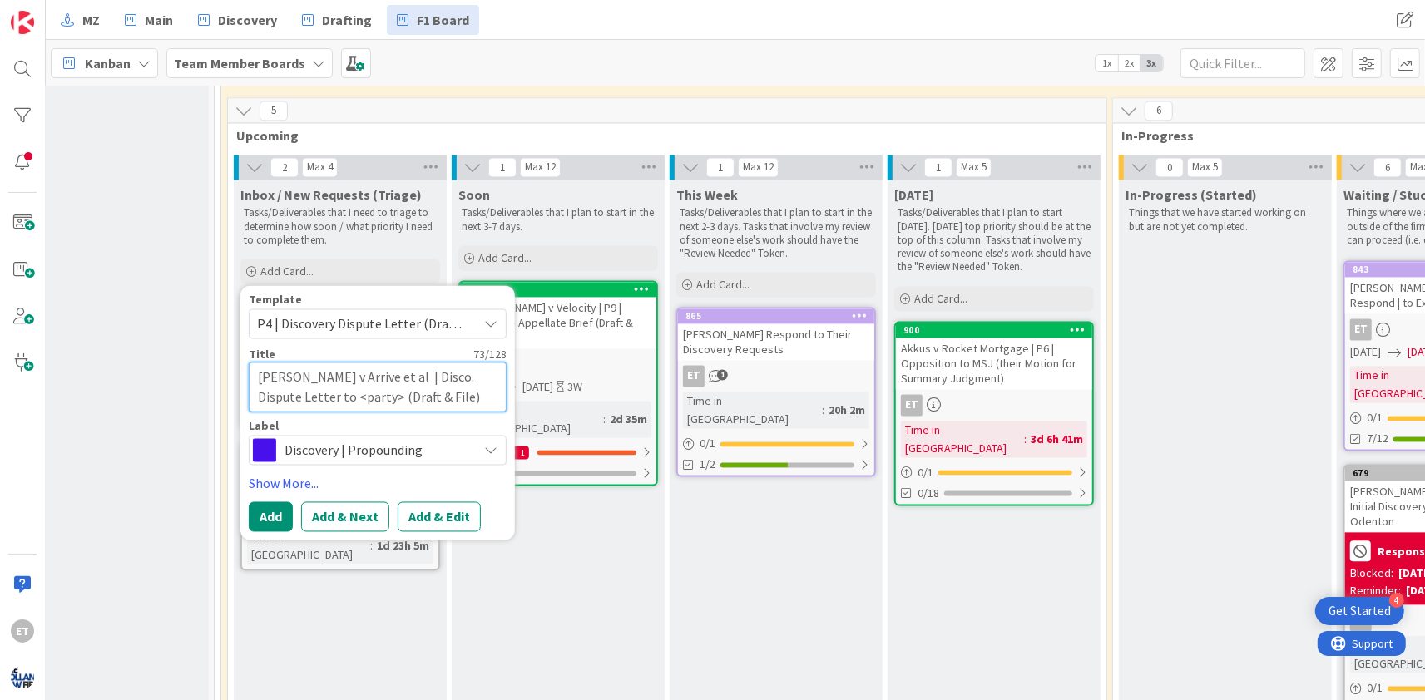
type textarea "x"
type textarea "[PERSON_NAME] v Arrive et al - | Disco. Dispute Letter to <party> (Draft & File)"
type textarea "x"
type textarea "[PERSON_NAME] v Arrive et al - | Disco. Dispute Letter to <party> (Draft & File)"
type textarea "x"
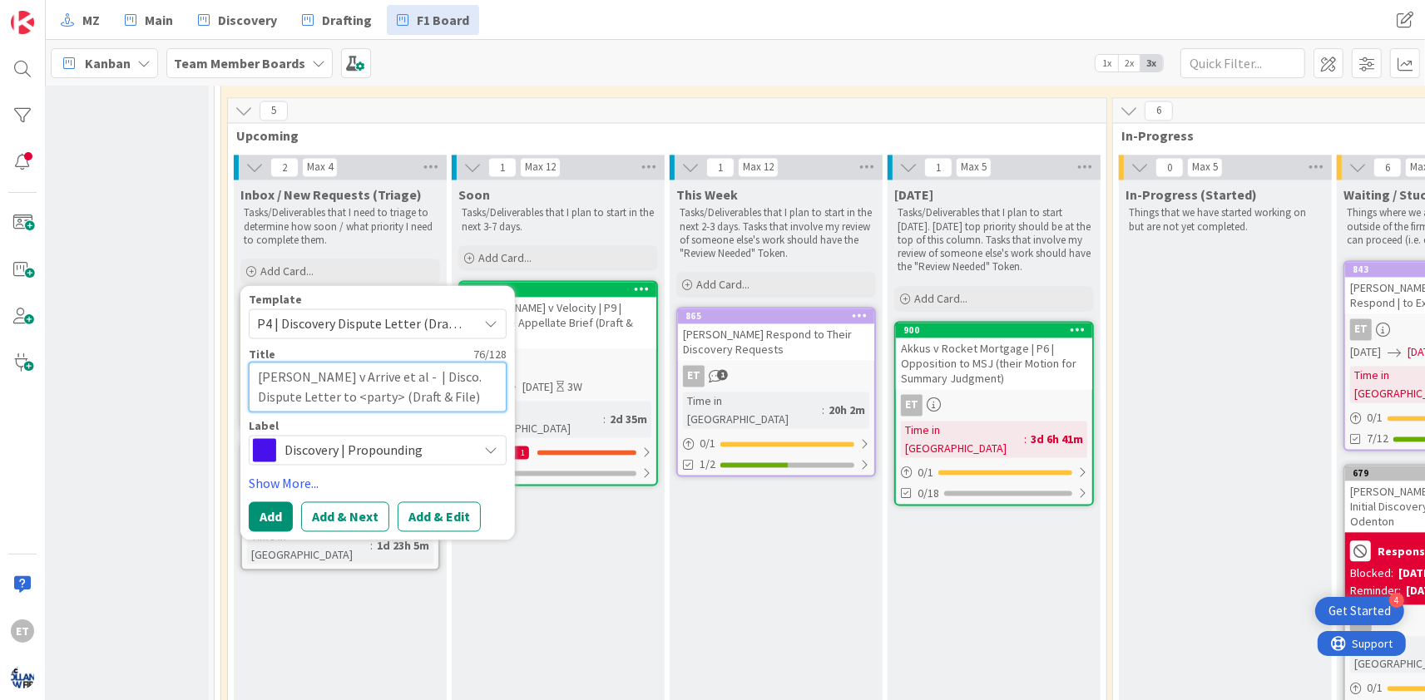
type textarea "[PERSON_NAME] v Arrive et al - t | Disco. Dispute Letter to <party> (Draft & Fi…"
type textarea "x"
type textarea "[PERSON_NAME] v Arrive et al - to | Disco. Dispute Letter to <party> (Draft & F…"
type textarea "x"
type textarea "[PERSON_NAME] v Arrive et al - to | Disco. Dispute Letter to <party> (Draft & F…"
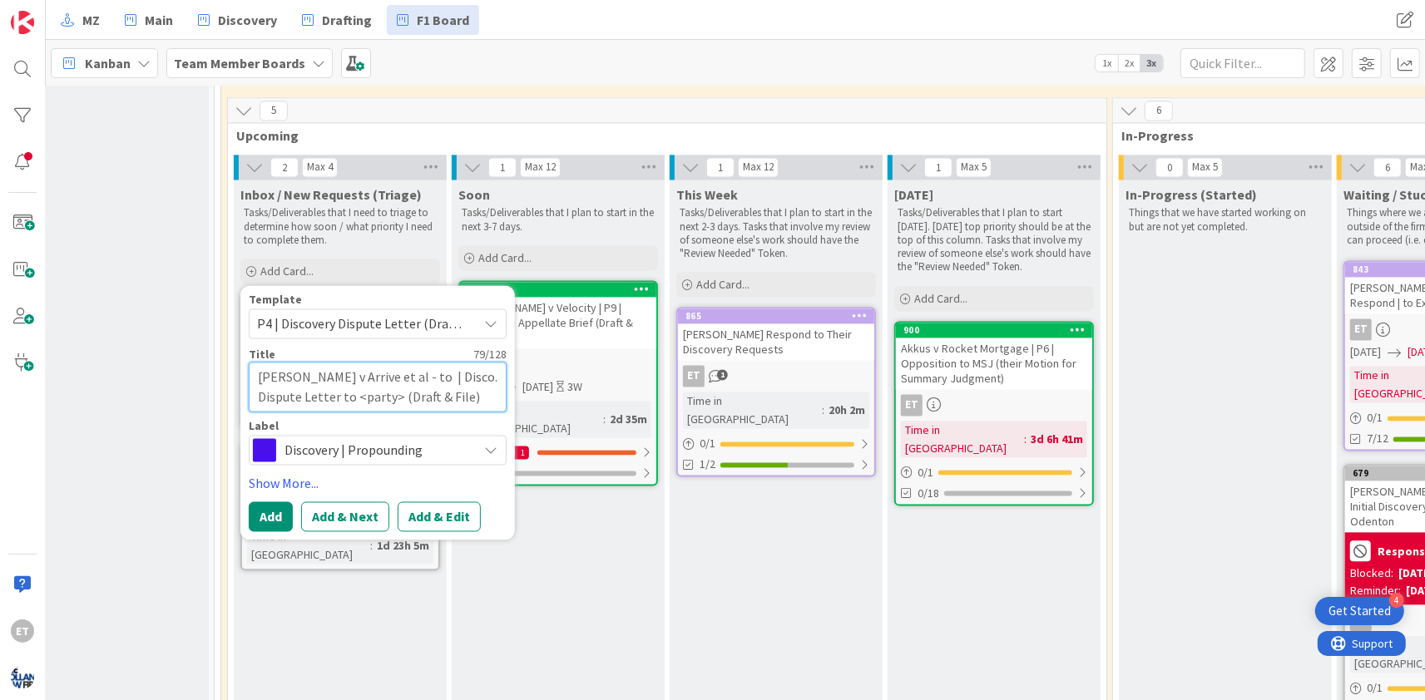
type textarea "x"
type textarea "[PERSON_NAME] v Arrive et al - to E | Disco. Dispute Letter to <party> (Draft &…"
type textarea "x"
type textarea "[PERSON_NAME] v Arrive et al - to Ex | Disco. Dispute Letter to <party> (Draft …"
type textarea "x"
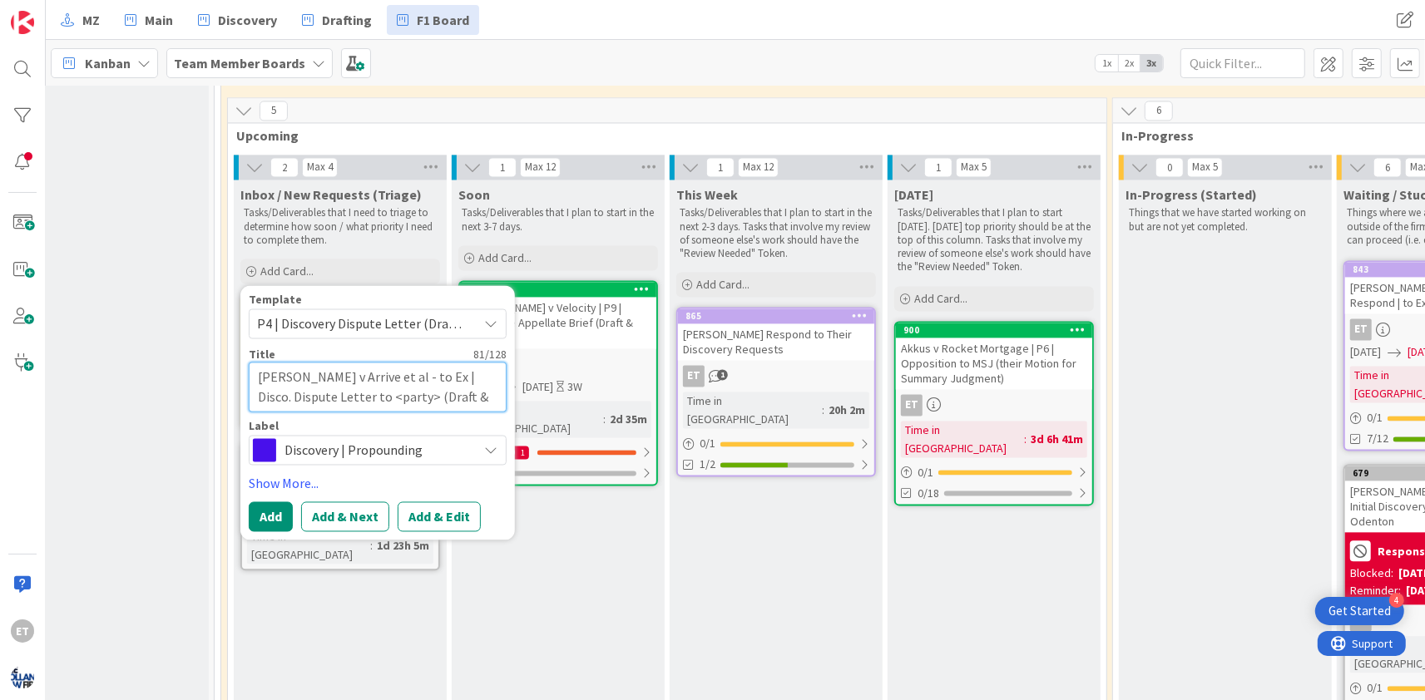
type textarea "[PERSON_NAME] v Arrive et al - to Exp | Disco. Dispute Letter to <party> (Draft…"
type textarea "x"
type textarea "[PERSON_NAME] v Arrive et al - to Expe | Disco. Dispute Letter to <party> (Draf…"
type textarea "x"
type textarea "[PERSON_NAME] v Arrive et al - to Exper | Disco. Dispute Letter to <party> (Dra…"
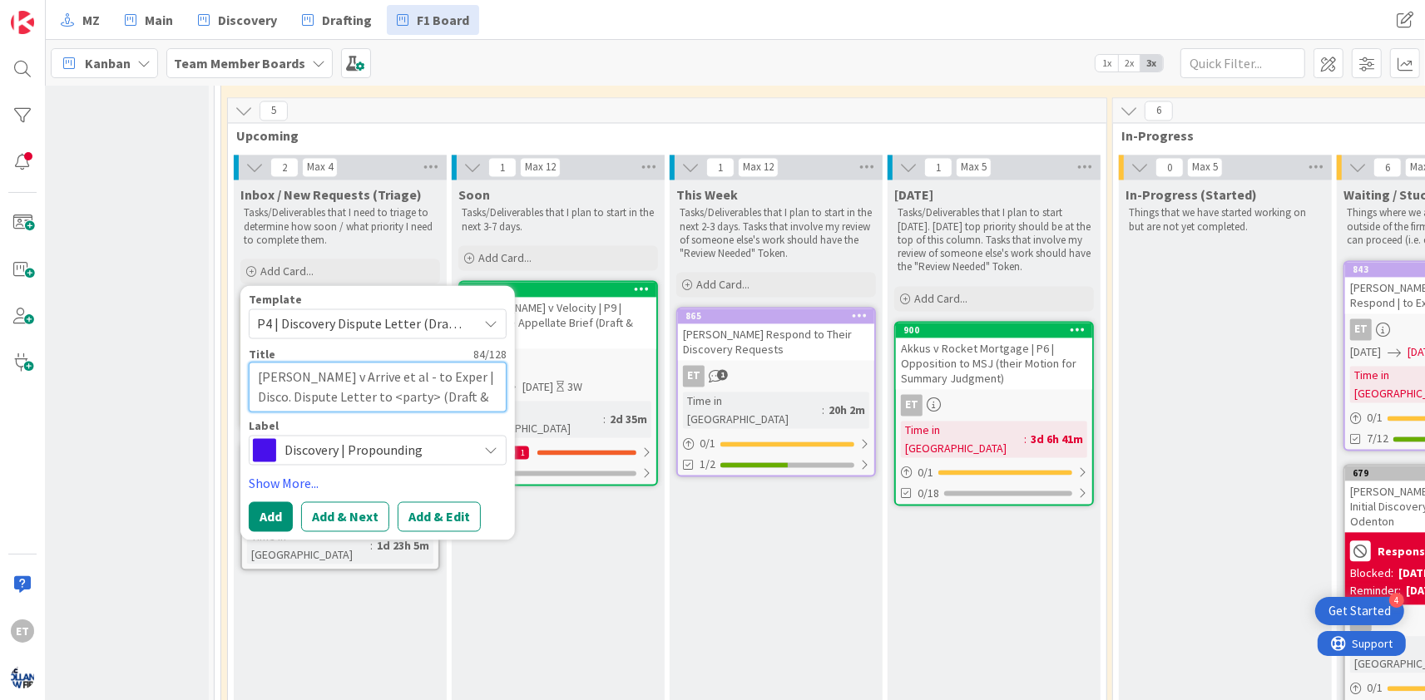
type textarea "x"
type textarea "[PERSON_NAME] v Arrive et al - to Experi | Disco. Dispute Letter to <party> (Dr…"
type textarea "x"
type textarea "[PERSON_NAME] v Arrive et al - to Experia | Disco. Dispute Letter to <party> (D…"
type textarea "x"
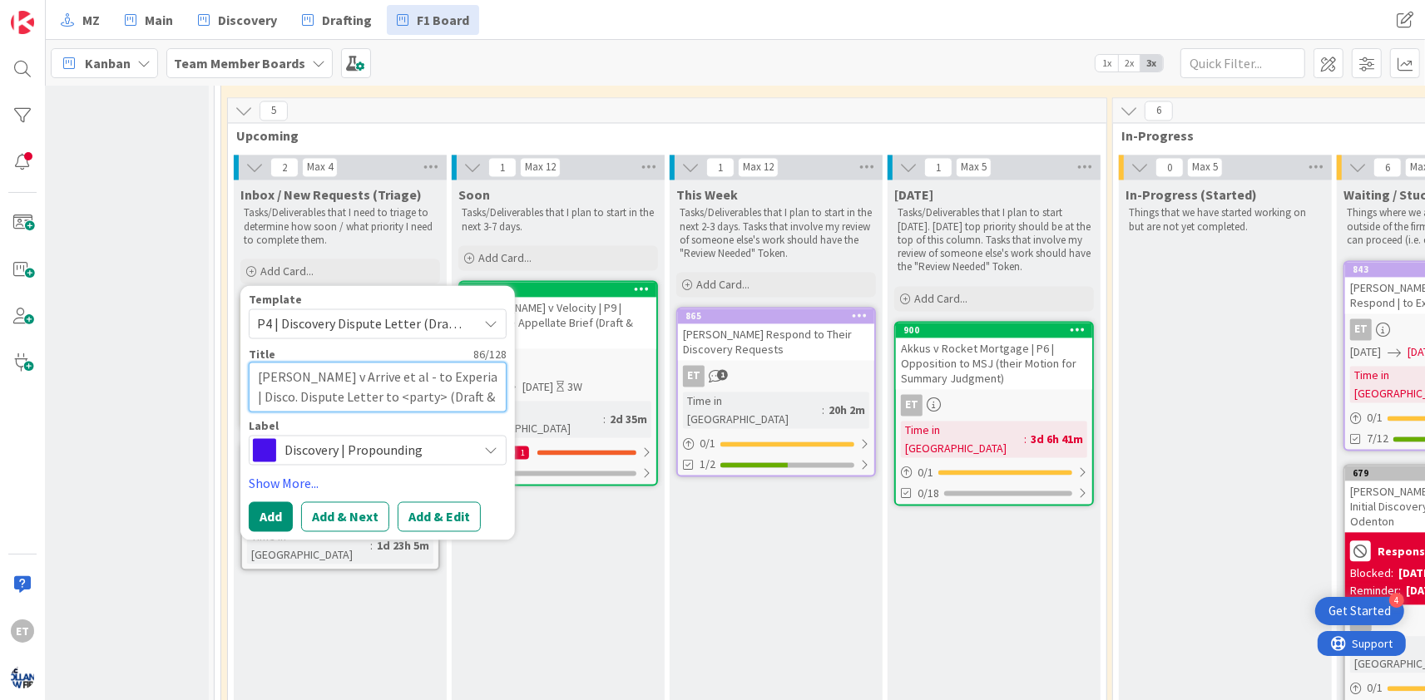
type textarea "[PERSON_NAME] v Arrive et al - to Experian | Disco. Dispute Letter to <party> (…"
type textarea "x"
type textarea "[PERSON_NAME] v Arrive et al - to Experia | Disco. Dispute Letter to <party> (D…"
type textarea "x"
type textarea "[PERSON_NAME] v Arrive et al - to Experi | Disco. Dispute Letter to <party> (Dr…"
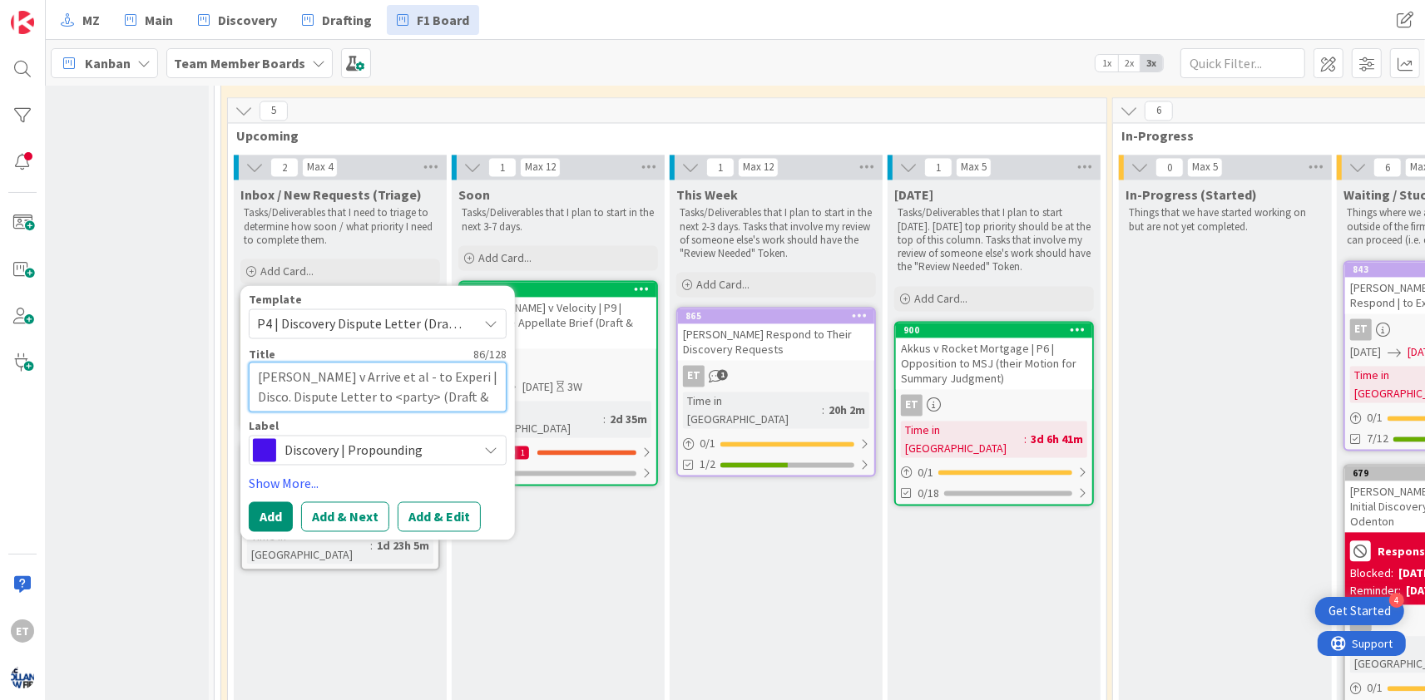
type textarea "x"
type textarea "[PERSON_NAME] v Arrive et al - to Exper | Disco. Dispute Letter to <party> (Dra…"
type textarea "x"
type textarea "[PERSON_NAME] v Arrive et al - to Expe | Disco. Dispute Letter to <party> (Draf…"
type textarea "x"
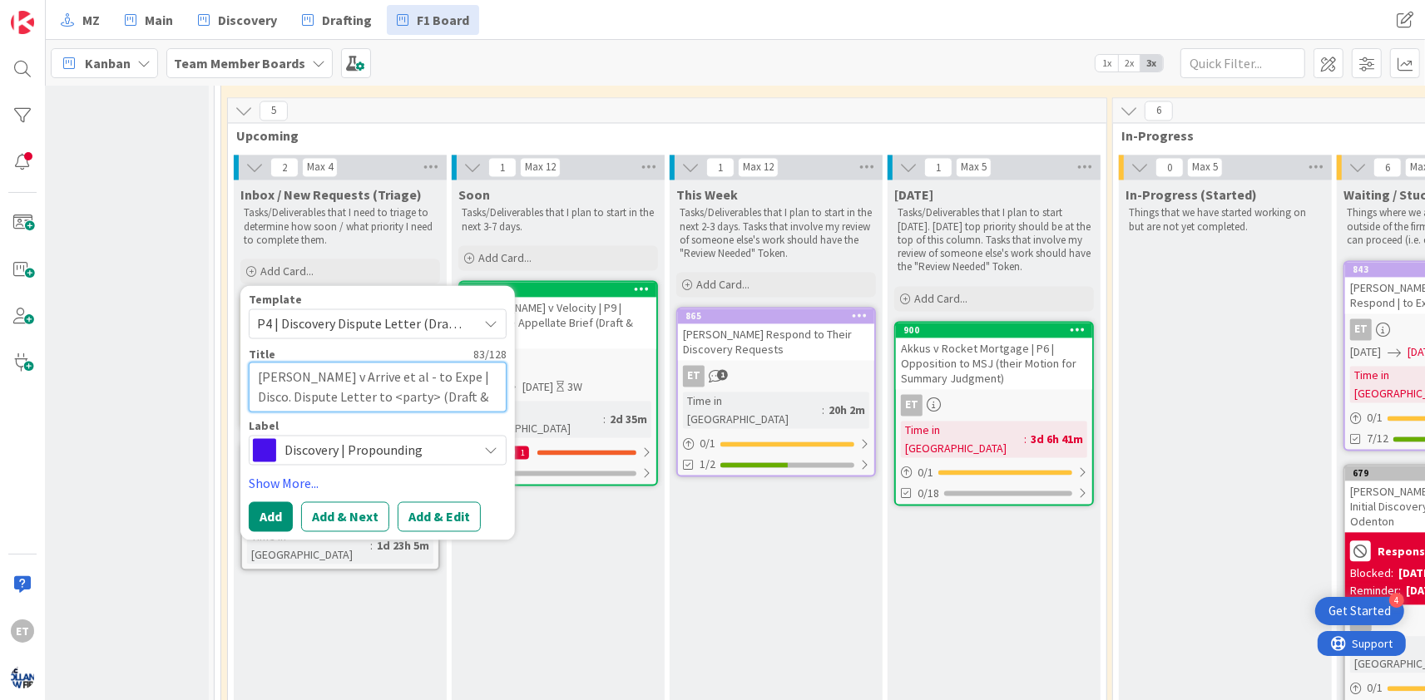
type textarea "[PERSON_NAME] v Arrive et al - to Exp | Disco. Dispute Letter to <party> (Draft…"
type textarea "x"
type textarea "[PERSON_NAME] v Arrive et al - to Ex | Disco. Dispute Letter to <party> (Draft …"
type textarea "x"
type textarea "[PERSON_NAME] v Arrive et al - to E | Disco. Dispute Letter to <party> (Draft &…"
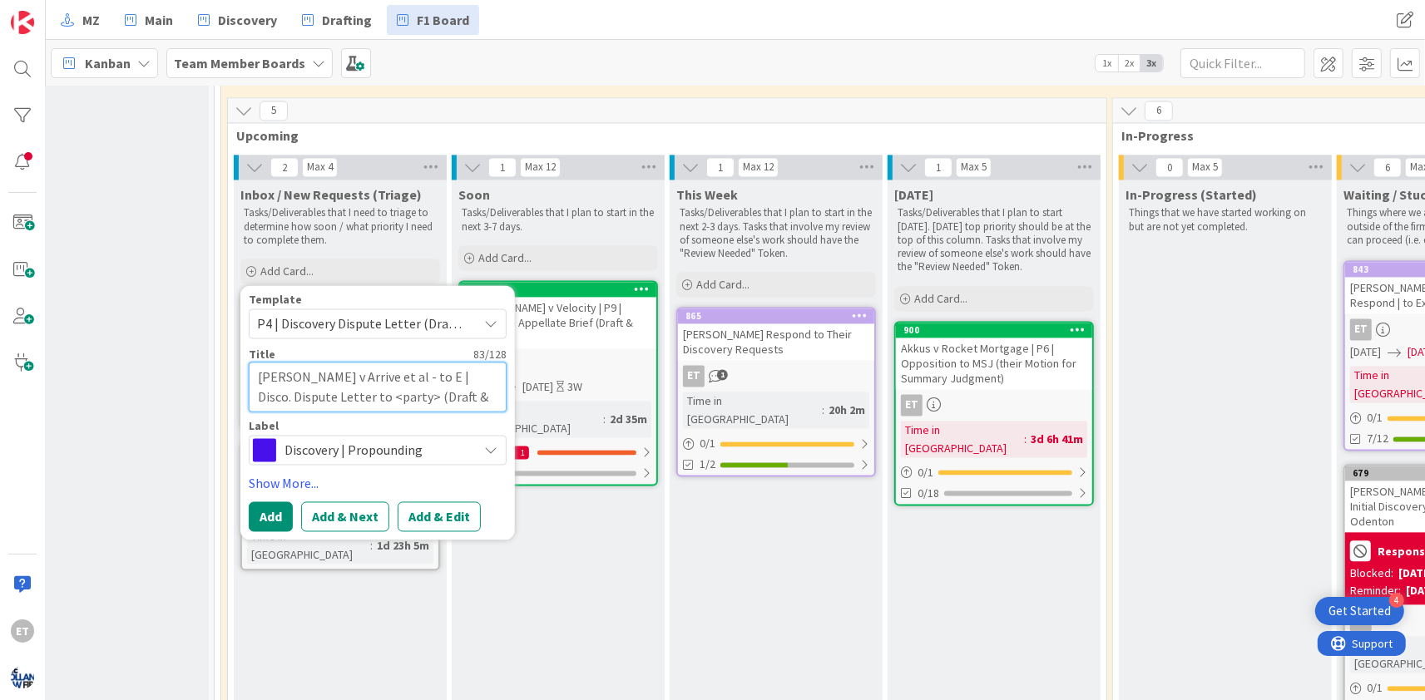
type textarea "x"
type textarea "[PERSON_NAME] v Arrive et al - to | Disco. Dispute Letter to <party> (Draft & F…"
type textarea "x"
type textarea "[PERSON_NAME] v Arrive et al - to | Disco. Dispute Letter to <party> (Draft & F…"
type textarea "x"
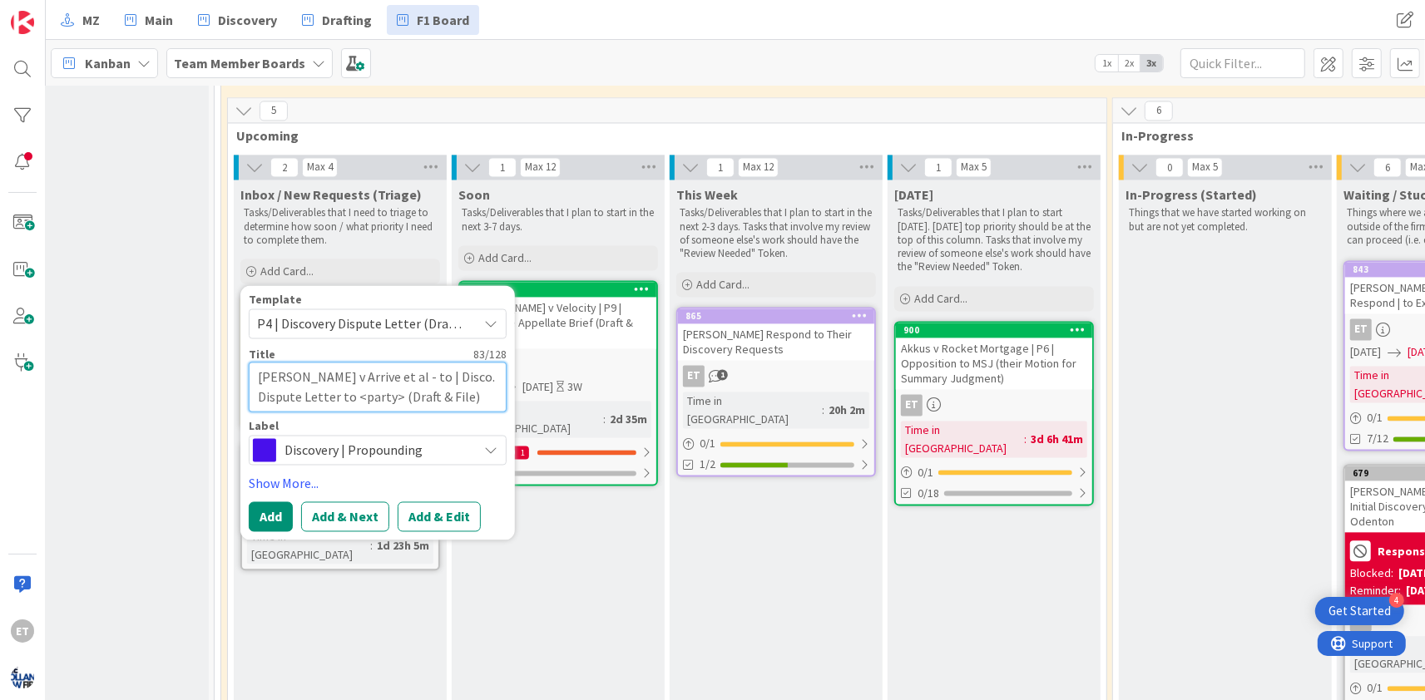
type textarea "[PERSON_NAME] v Arrive et al - t | Disco. Dispute Letter to <party> (Draft & Fi…"
type textarea "x"
type textarea "[PERSON_NAME] v Arrive et al - | Disco. Dispute Letter to <party> (Draft & File)"
type textarea "x"
type textarea "[PERSON_NAME] v Arrive et al - | Disco. Dispute Letter to <party> (Draft & File)"
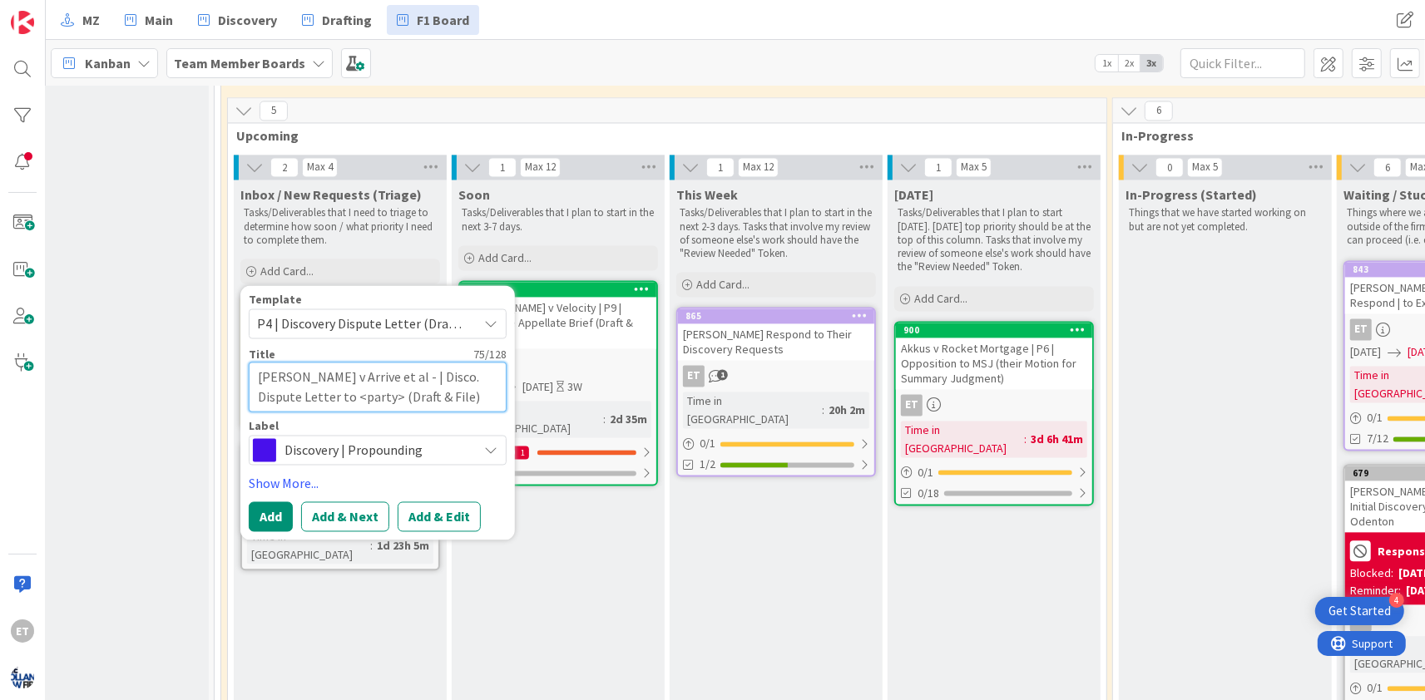
type textarea "x"
type textarea "[PERSON_NAME] v Arrive et al | Disco. Dispute Letter to <party> (Draft & File)"
type textarea "x"
type textarea "[PERSON_NAME] v Arrive et al | Disco. Dispute Letter to <party> (Draft & File)"
type textarea "x"
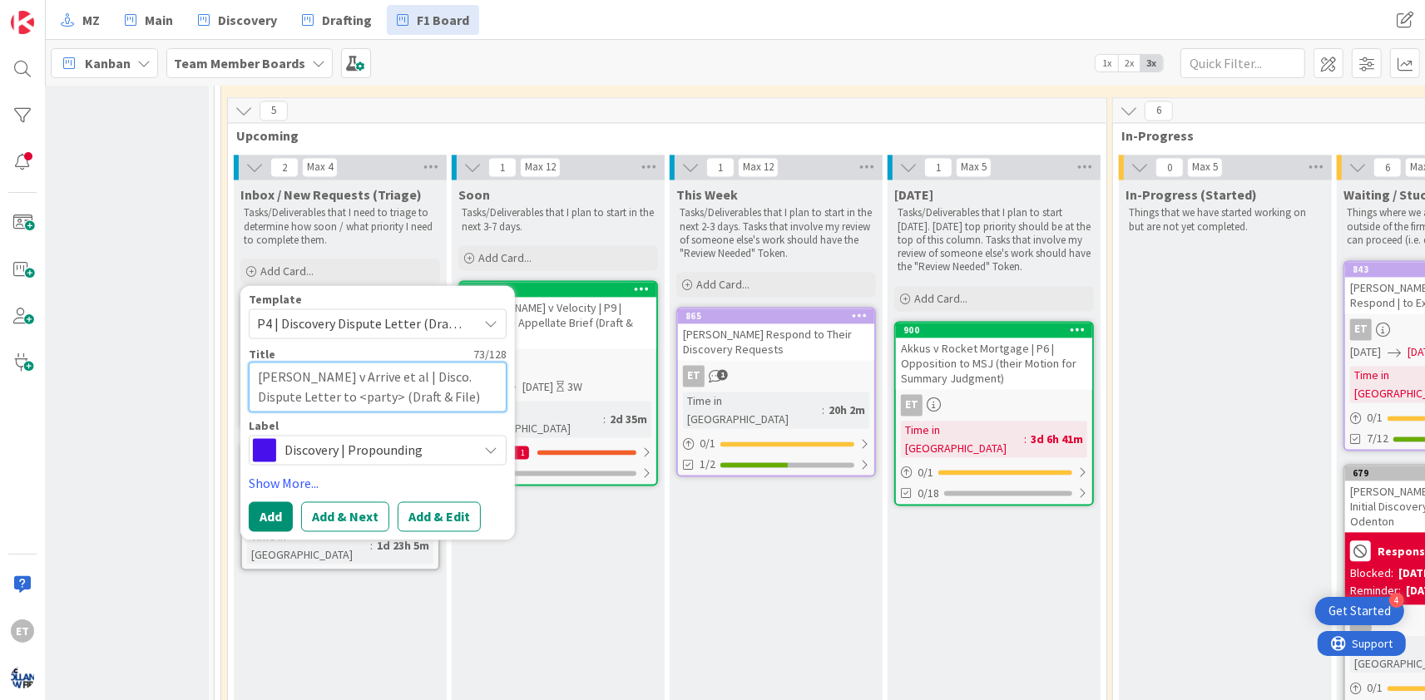
type textarea "[PERSON_NAME] v Arrive et al | Disco. Dispute Letter to <party> (Draft & File)"
type textarea "x"
type textarea "[PERSON_NAME] v Arrive et al } | Disco. Dispute Letter to <party> (Draft & File)"
type textarea "x"
type textarea "[PERSON_NAME] v Arrive et al | Disco. Dispute Letter to <party> (Draft & File)"
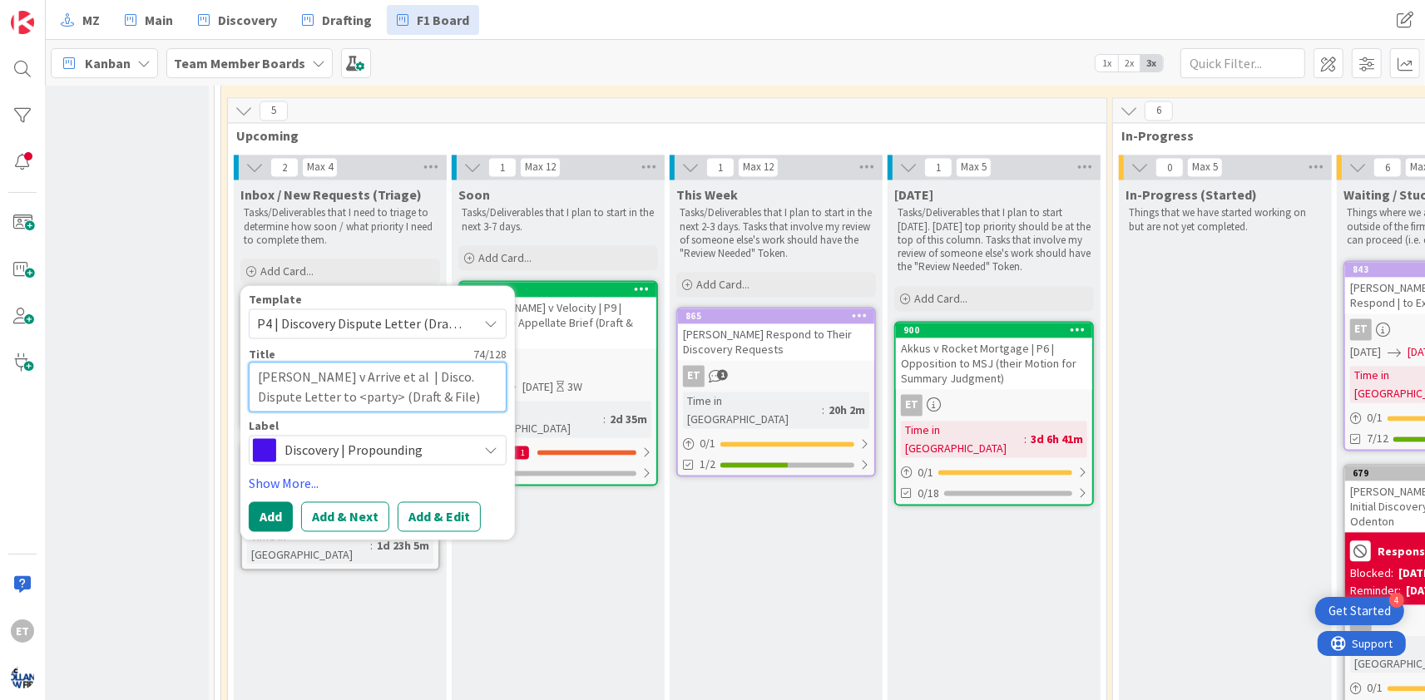
type textarea "x"
type textarea "[PERSON_NAME] v Arrive et al | | Disco. Dispute Letter to <party> (Draft & File)"
type textarea "x"
type textarea "[PERSON_NAME] v Arrive et al | | Disco. Dispute Letter to <party> (Draft & File)"
type textarea "x"
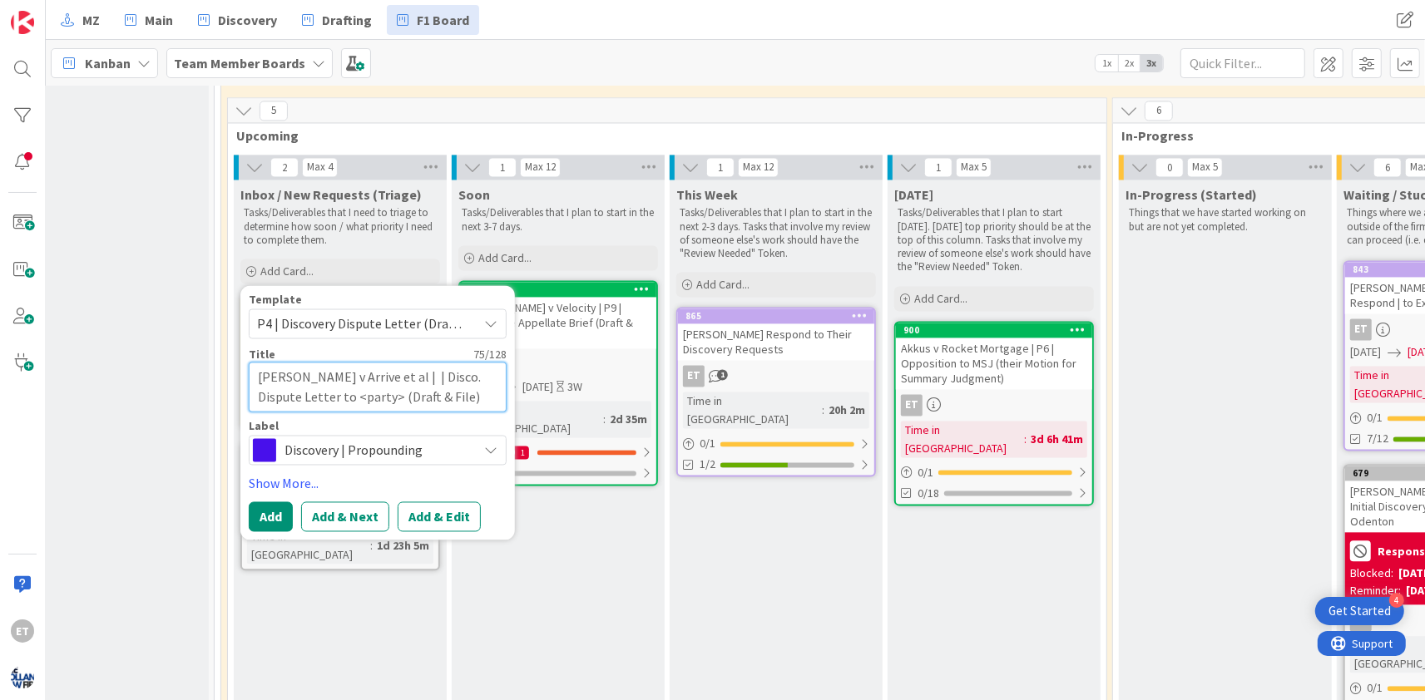
type textarea "[PERSON_NAME] v Arrive et al | P | Disco. Dispute Letter to <party> (Draft & Fi…"
type textarea "x"
type textarea "[PERSON_NAME] v Arrive et al | P4 | Disco. Dispute Letter to <party> (Draft & F…"
drag, startPoint x: 350, startPoint y: 235, endPoint x: 309, endPoint y: 237, distance: 40.8
click at [309, 362] on textarea "[PERSON_NAME] v Arrive et al | P4 | Disco. Dispute Letter to <party> (Draft & F…" at bounding box center [378, 387] width 258 height 50
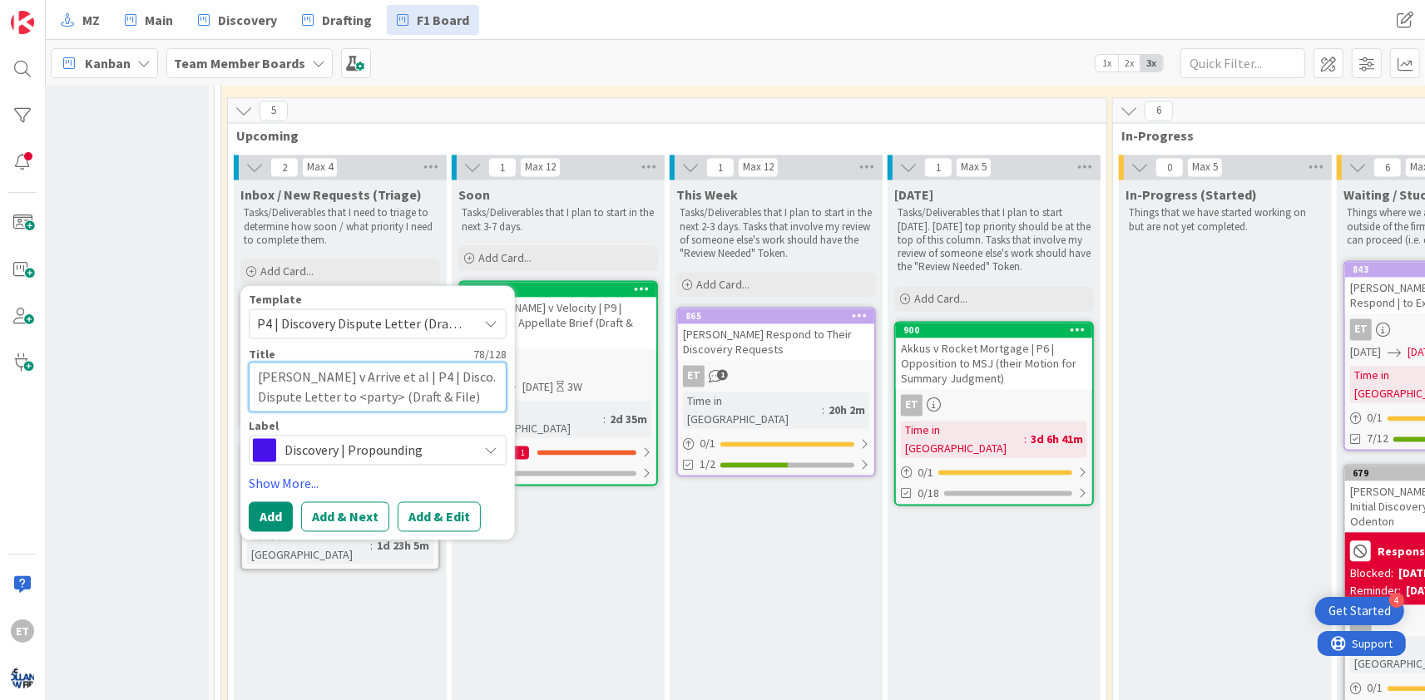
type textarea "x"
type textarea "[PERSON_NAME] v Arrive et al | P4 | Disco. Dispute Letter to E (Draft & File)"
type textarea "x"
type textarea "[PERSON_NAME] v Arrive et al | P4 | Disco. Dispute Letter to Ex (Draft & File)"
type textarea "x"
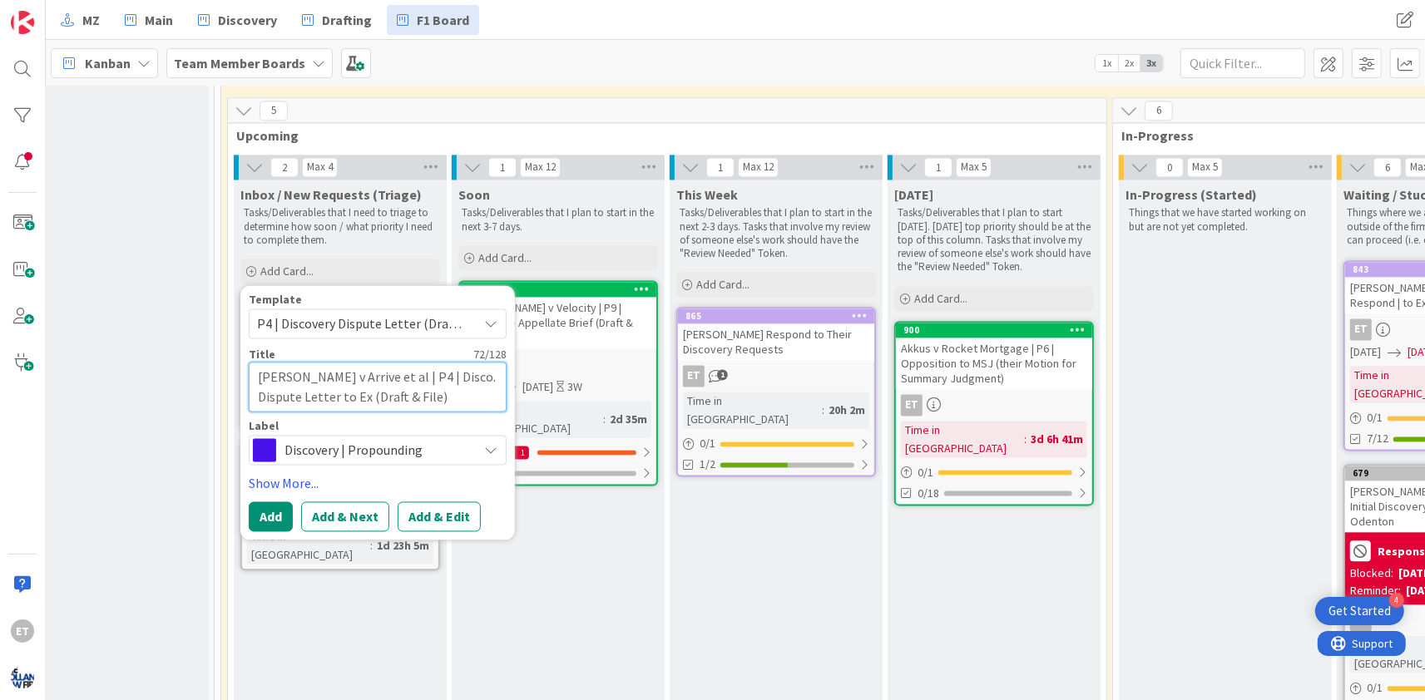
type textarea "[PERSON_NAME] v Arrive et al | P4 | Disco. Dispute Letter to Exp (Draft & File)"
type textarea "x"
type textarea "[PERSON_NAME] v Arrive et al | P4 | Disco. Dispute Letter to Expe (Draft & File)"
type textarea "x"
type textarea "[PERSON_NAME] v Arrive et al | P4 | Disco. Dispute Letter to Exper (Draft & Fil…"
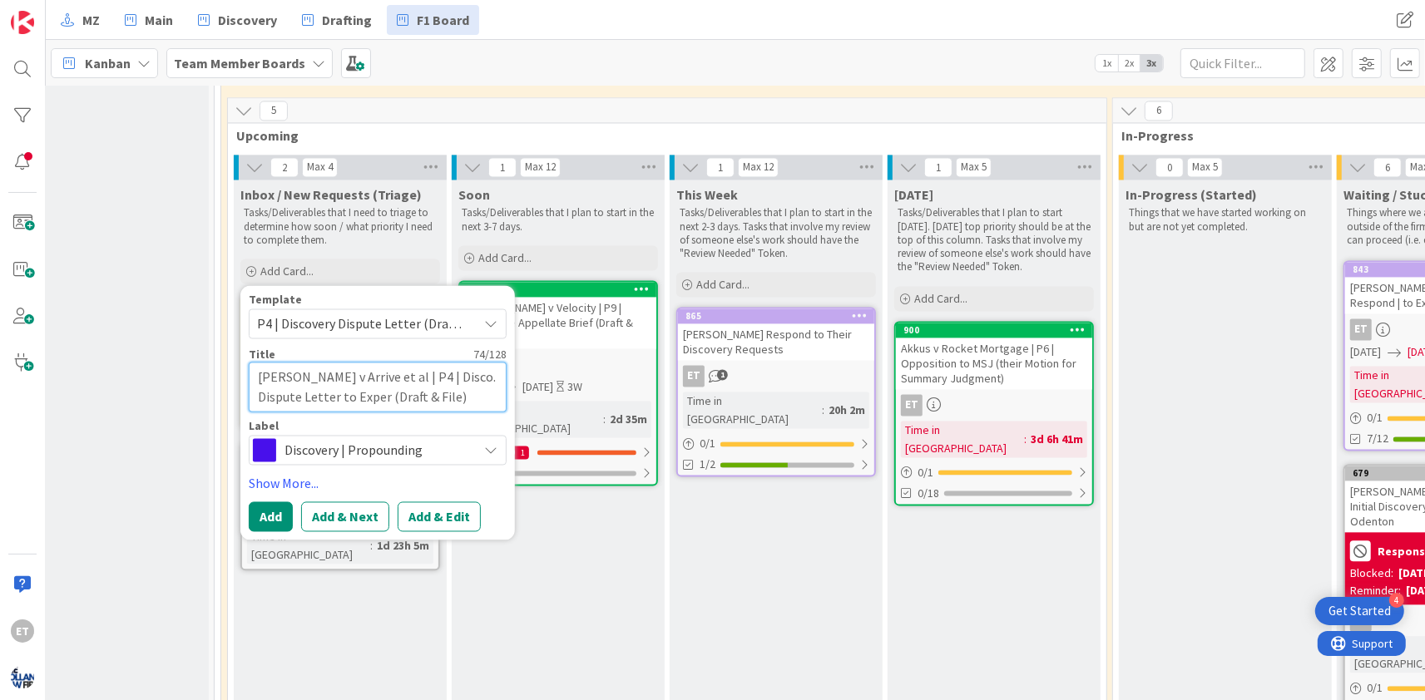
type textarea "x"
type textarea "[PERSON_NAME] v Arrive et al | P4 | Disco. Dispute Letter to Experi (Draft & Fi…"
type textarea "x"
type textarea "[PERSON_NAME] v Arrive et al | P4 | Disco. Dispute Letter to Experia (Draft & F…"
type textarea "x"
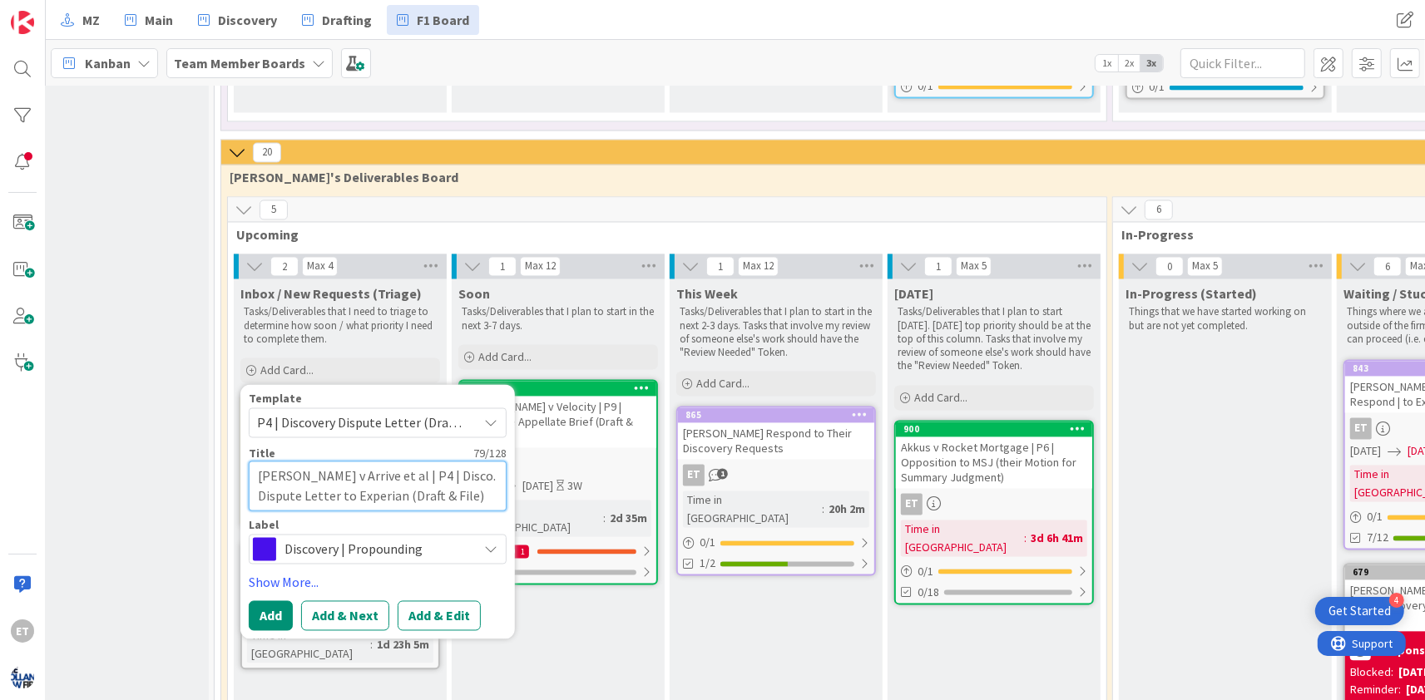
scroll to position [3020, 274]
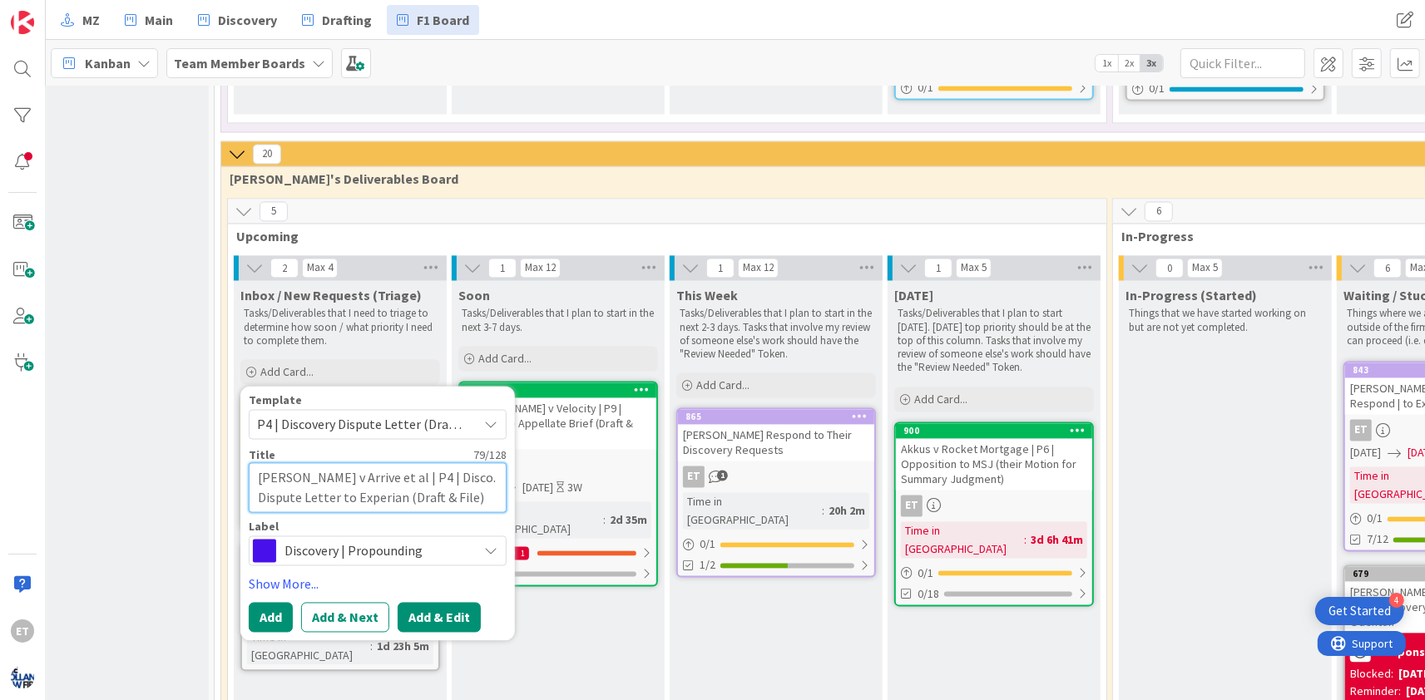
type textarea "[PERSON_NAME] v Arrive et al | P4 | Disco. Dispute Letter to Experian (Draft & …"
click at [438, 602] on button "Add & Edit" at bounding box center [439, 617] width 83 height 30
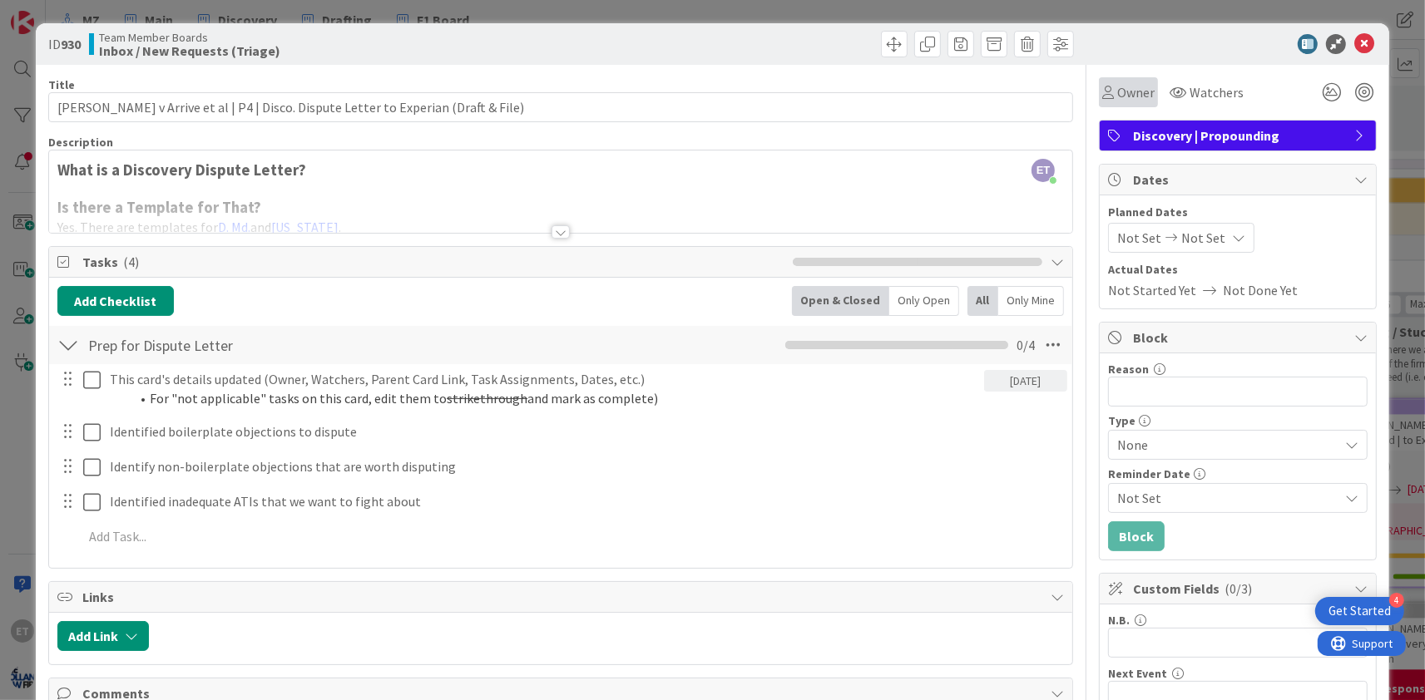
click at [1150, 87] on span "Owner" at bounding box center [1135, 92] width 37 height 20
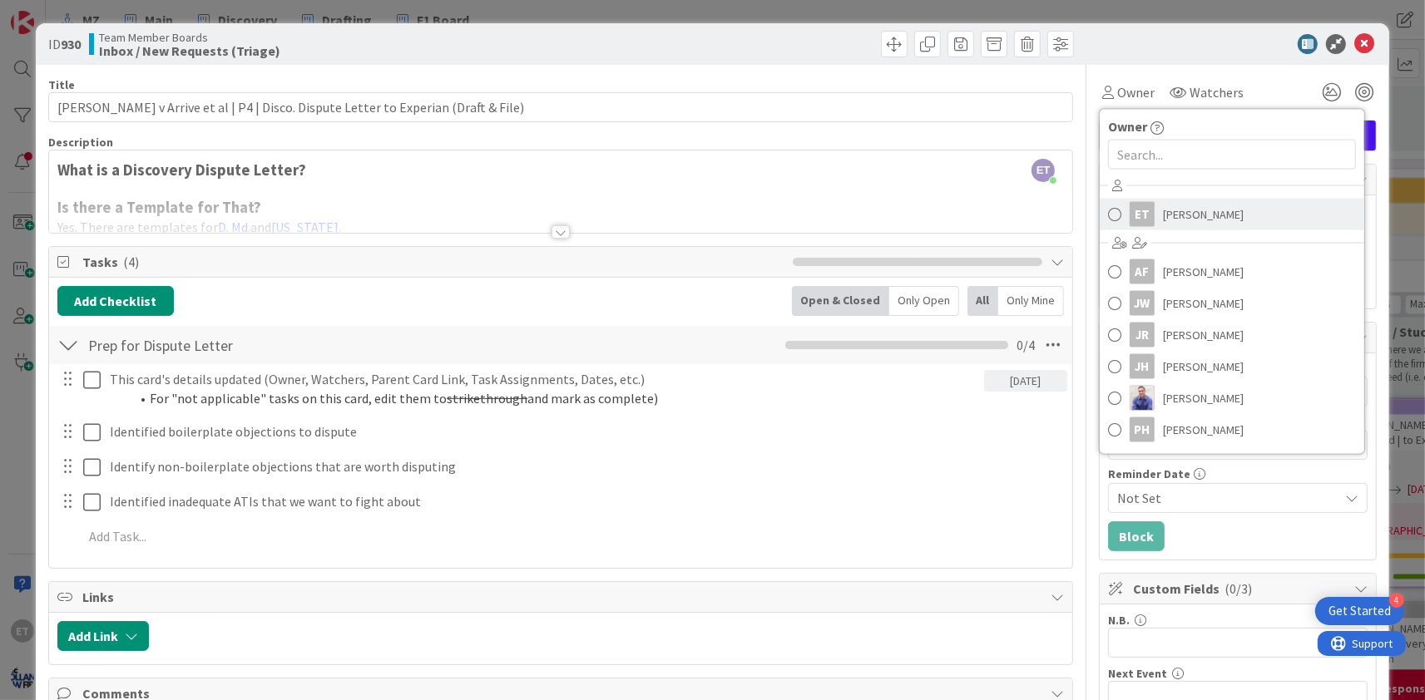
click at [1176, 211] on span "[PERSON_NAME]" at bounding box center [1203, 214] width 81 height 25
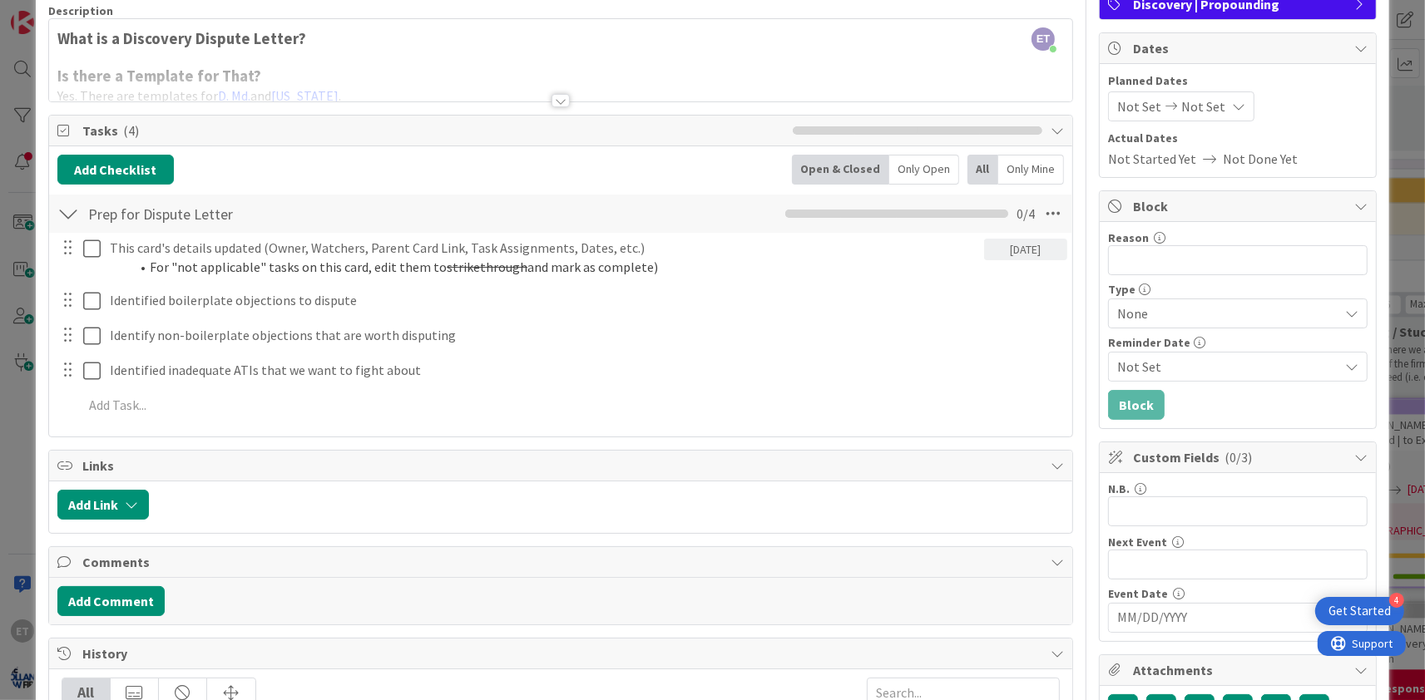
scroll to position [201, 0]
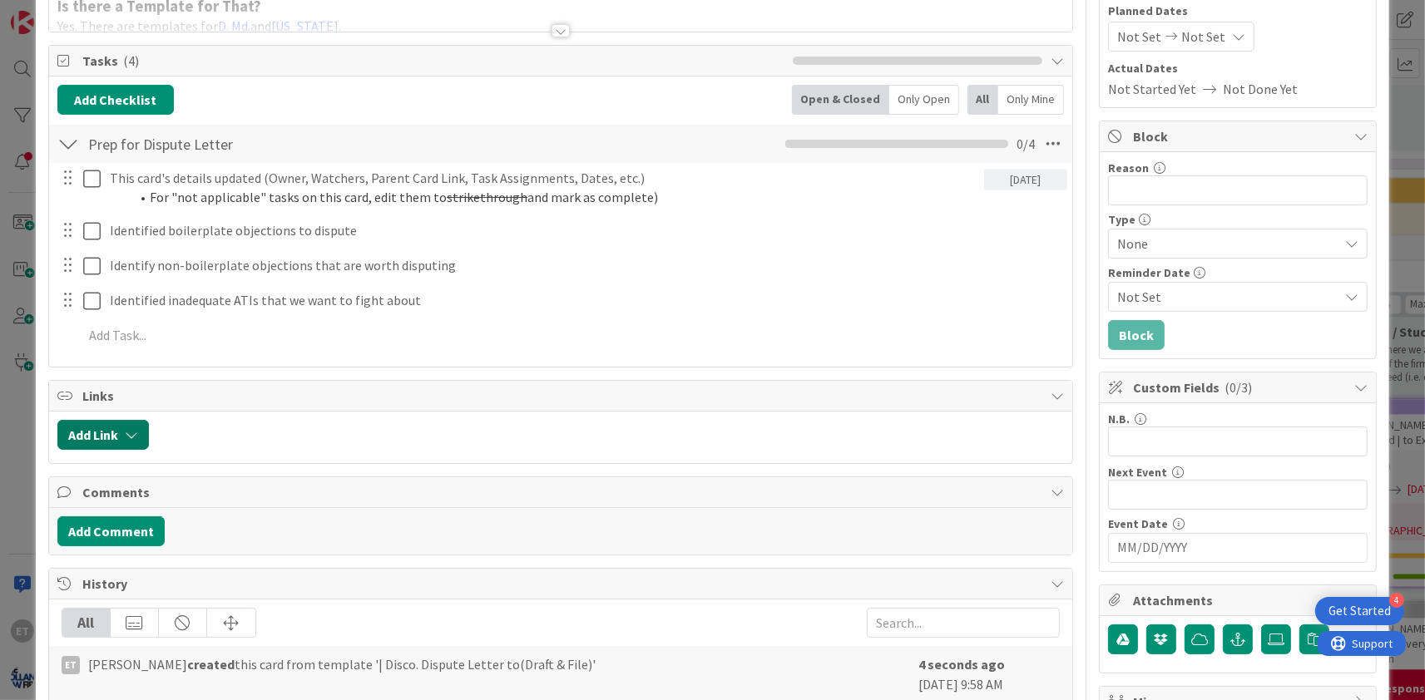
click at [141, 443] on button "Add Link" at bounding box center [103, 435] width 92 height 30
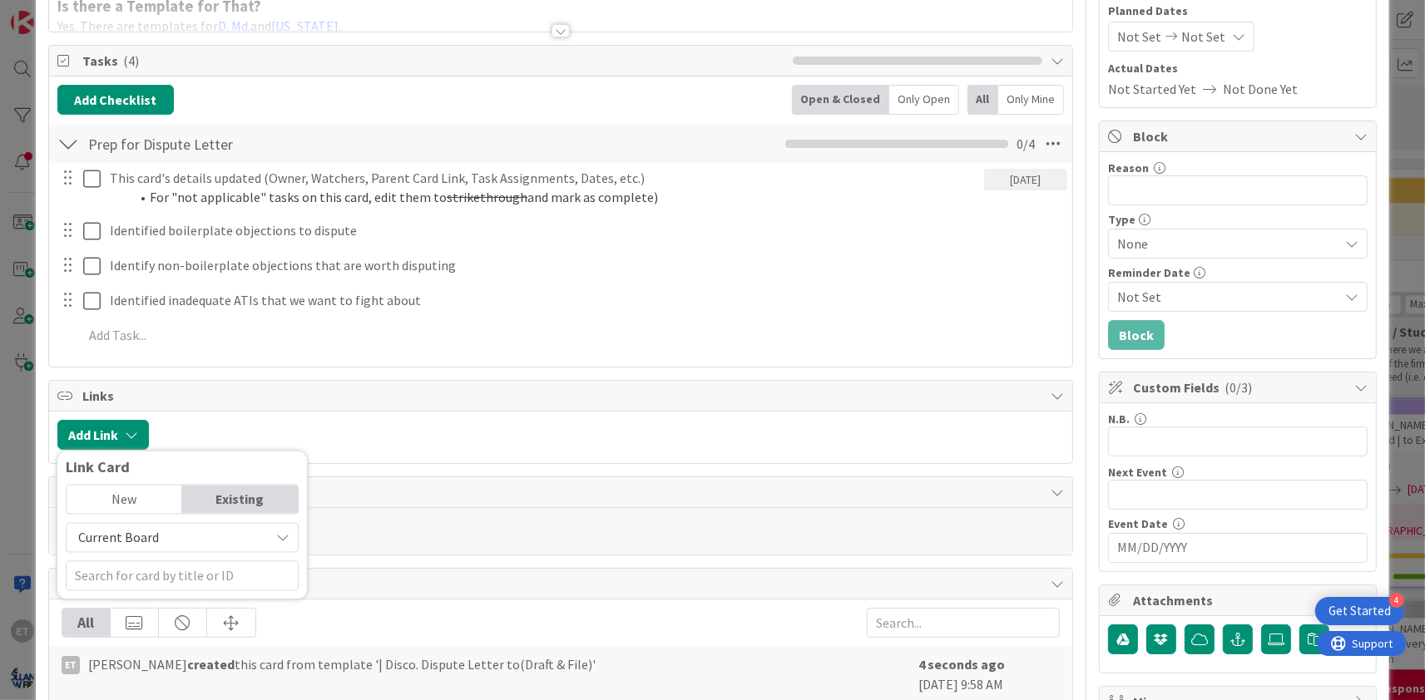
click at [151, 541] on span "Current Board" at bounding box center [118, 538] width 81 height 17
click at [142, 608] on span "All Boards" at bounding box center [190, 607] width 231 height 25
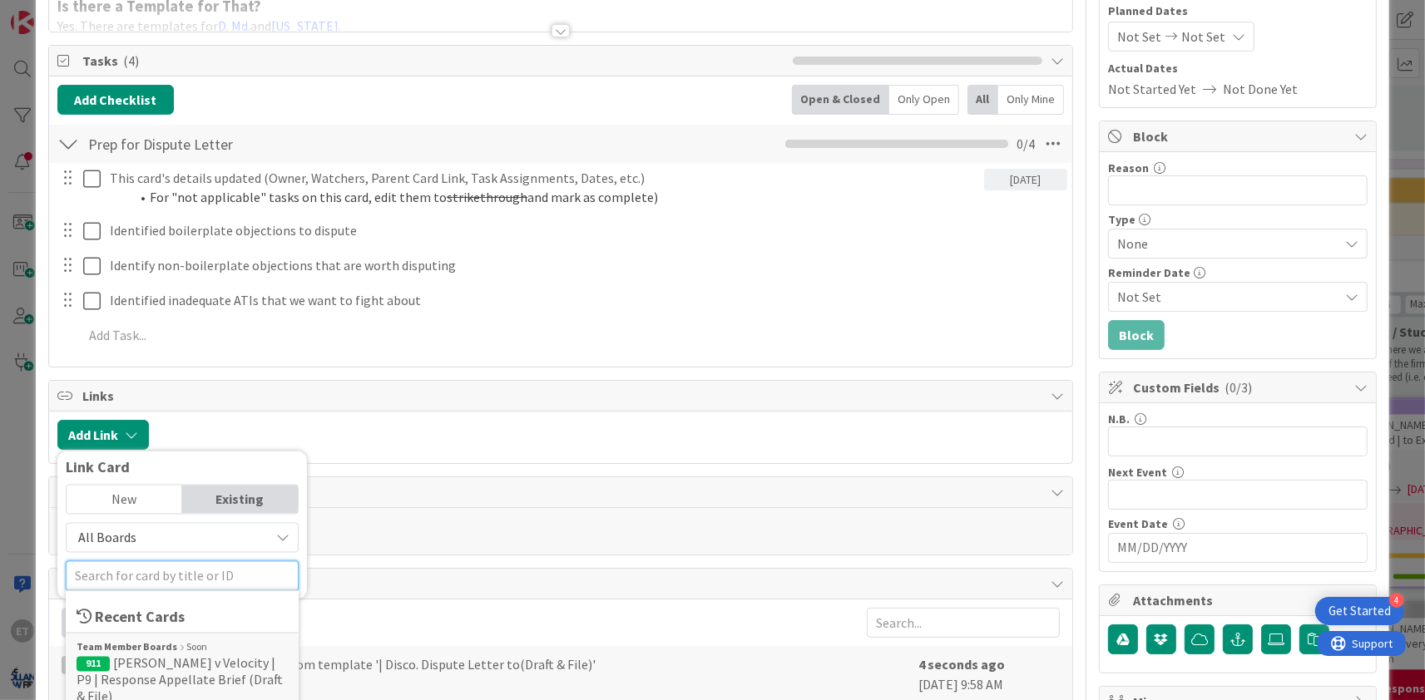
click at [133, 576] on input "text" at bounding box center [182, 577] width 233 height 30
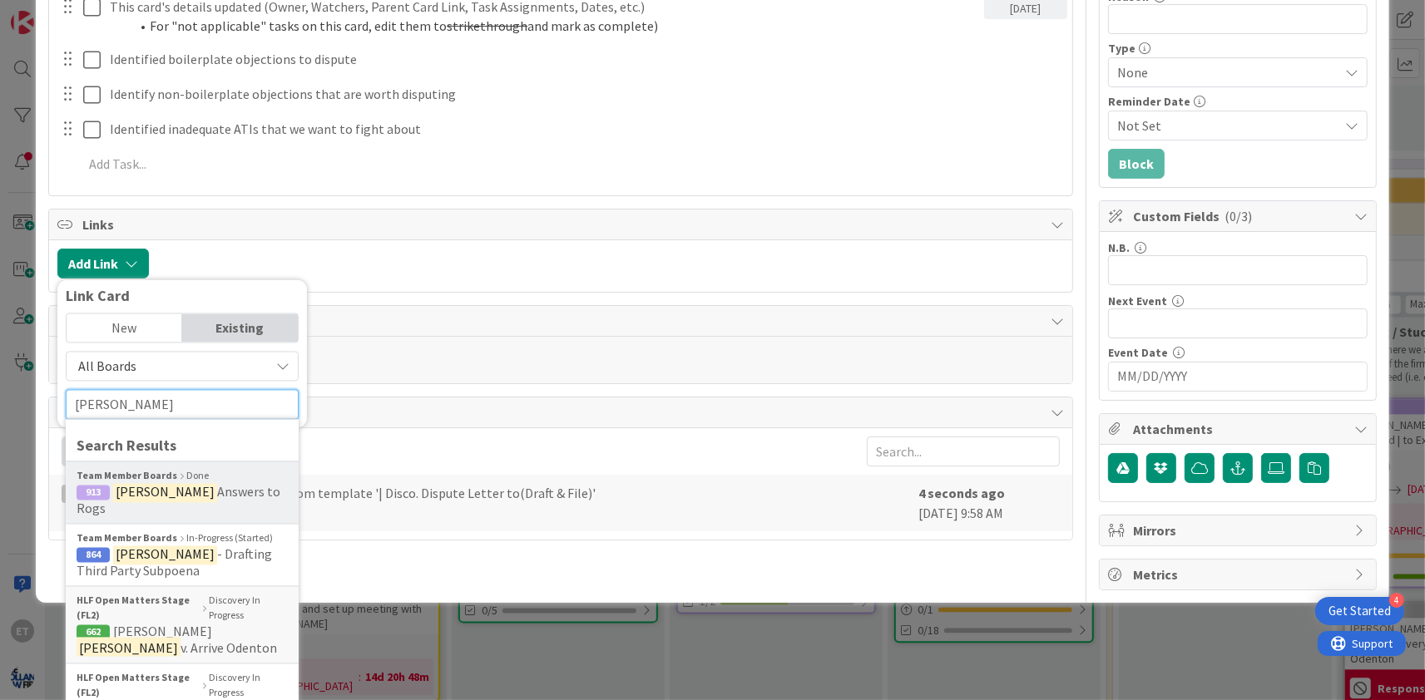
scroll to position [403, 0]
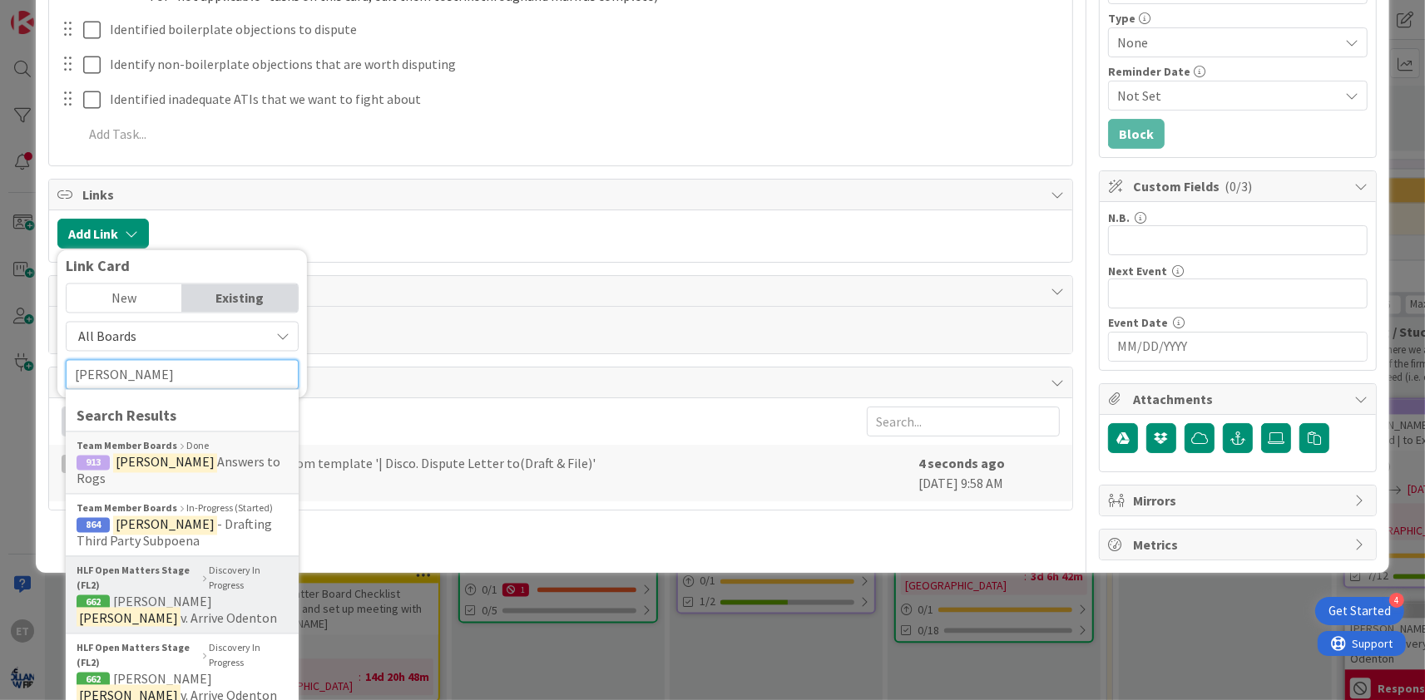
type input "[PERSON_NAME]"
click at [180, 576] on b "HLF Open Matters Stage (FL2)" at bounding box center [138, 579] width 123 height 30
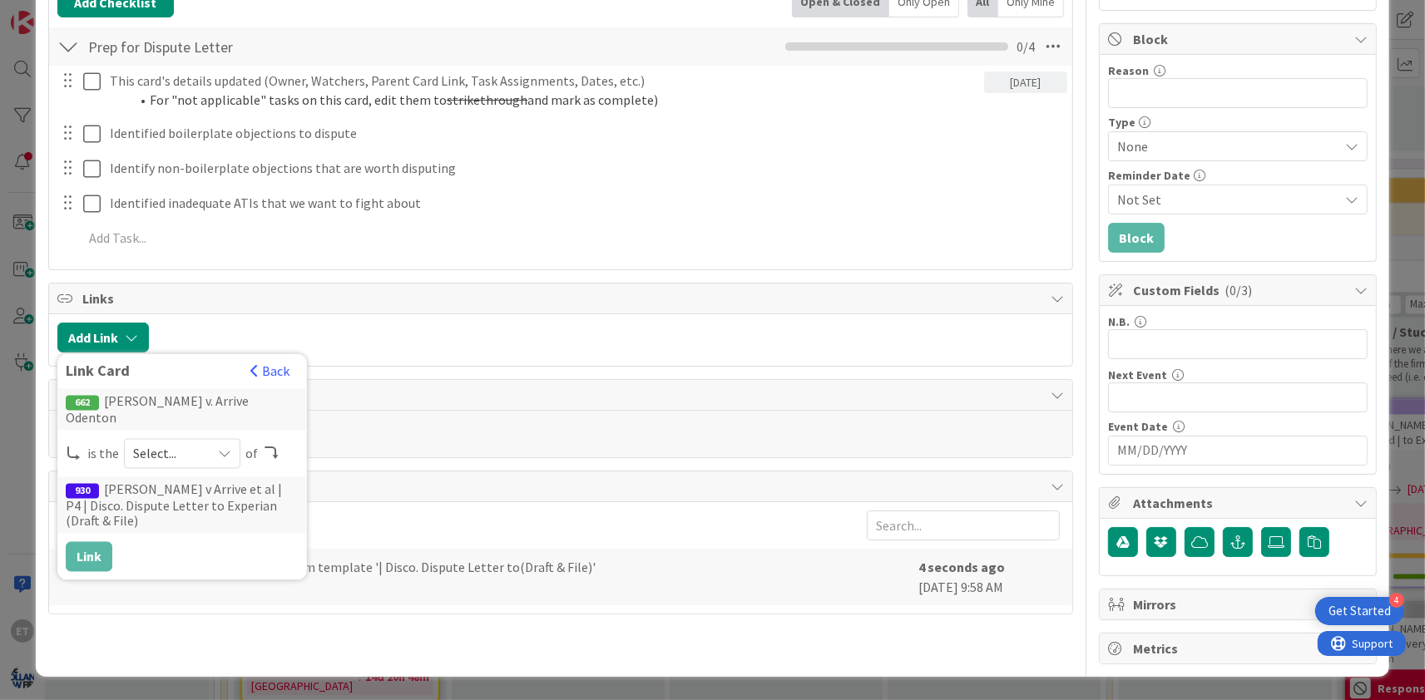
scroll to position [296, 0]
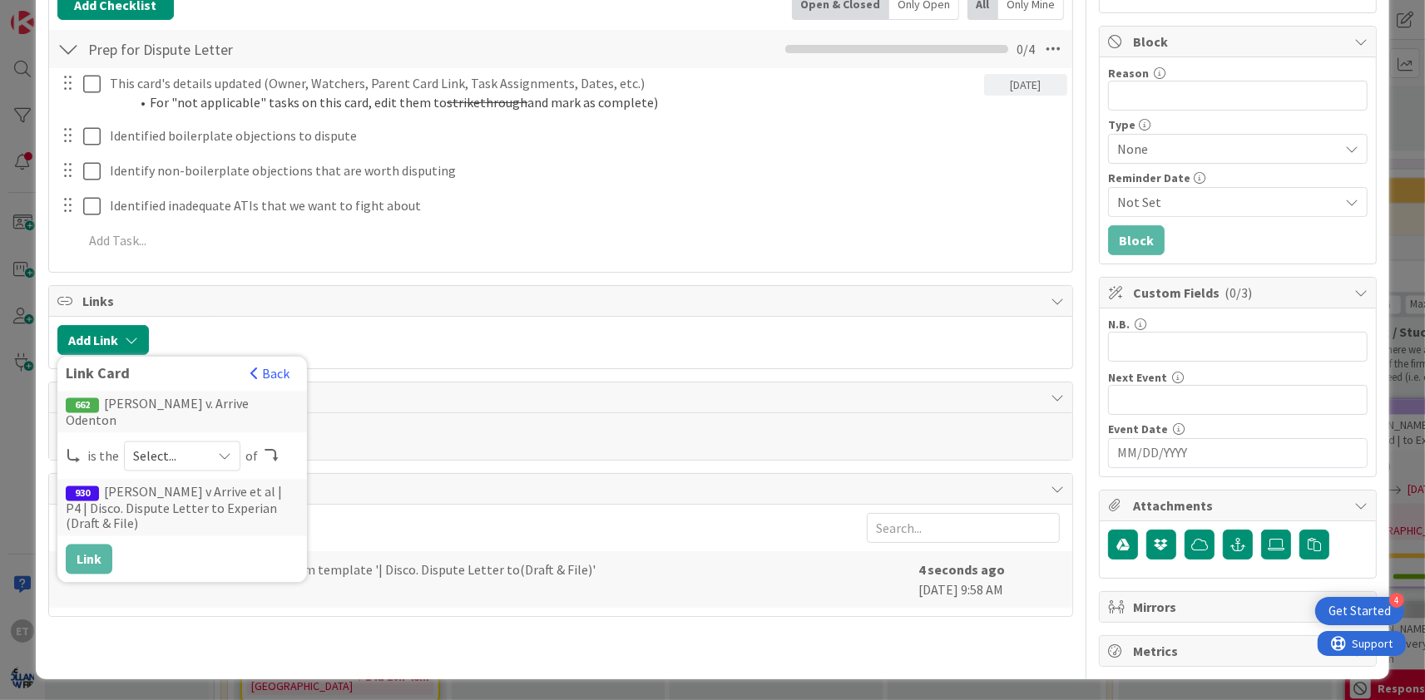
click at [165, 446] on span "Select..." at bounding box center [168, 456] width 70 height 23
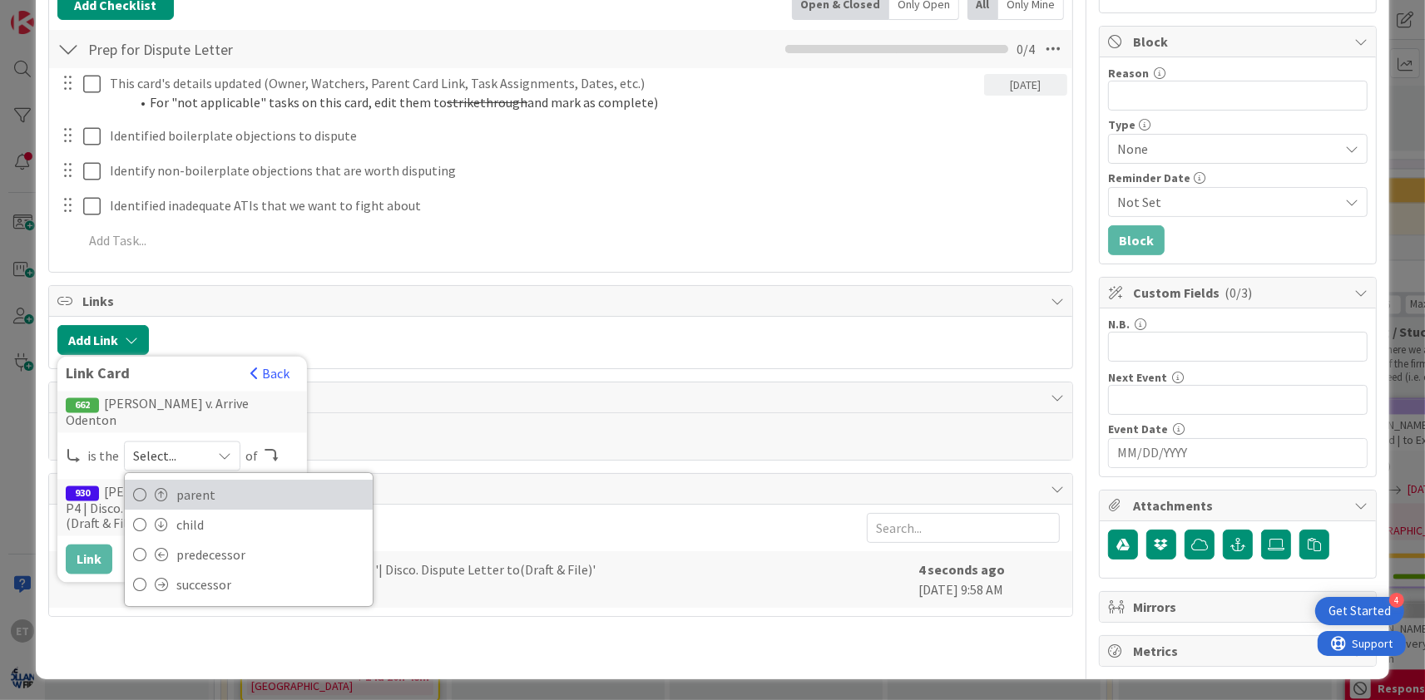
click at [169, 481] on link "parent" at bounding box center [249, 496] width 248 height 30
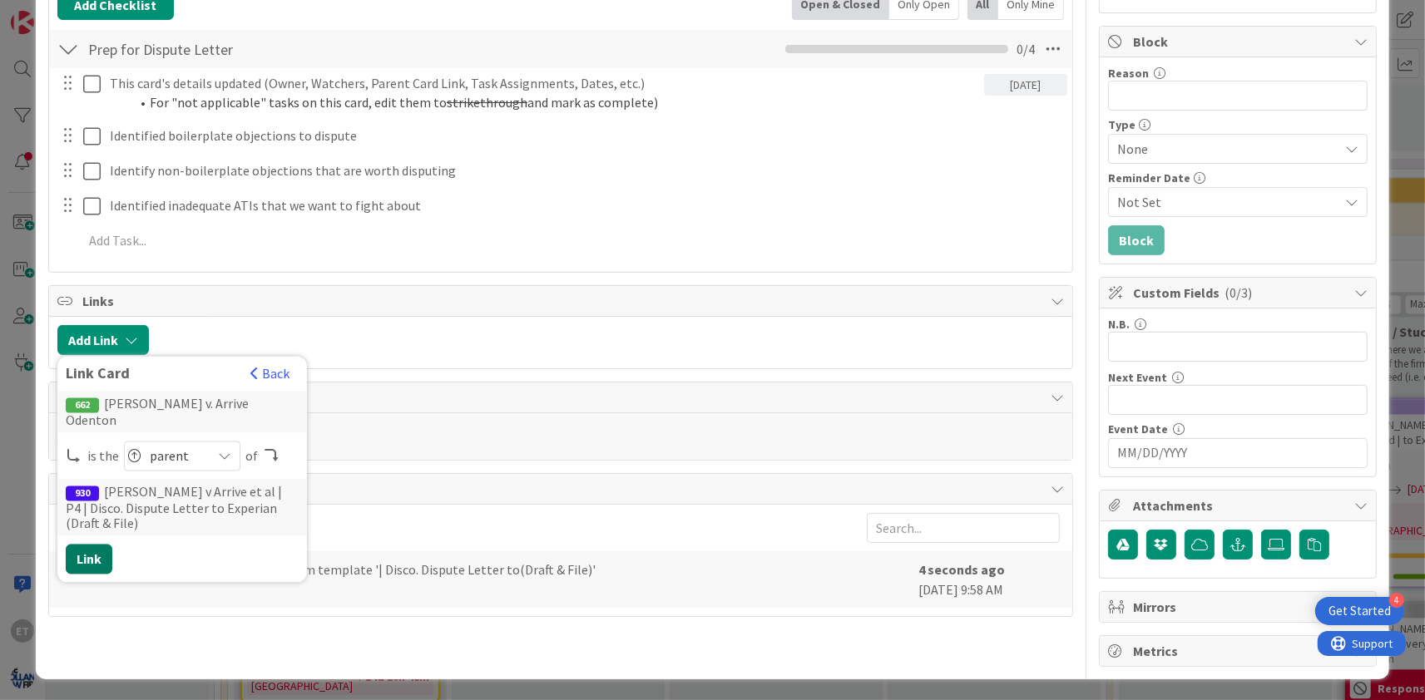
click at [96, 545] on button "Link" at bounding box center [89, 560] width 47 height 30
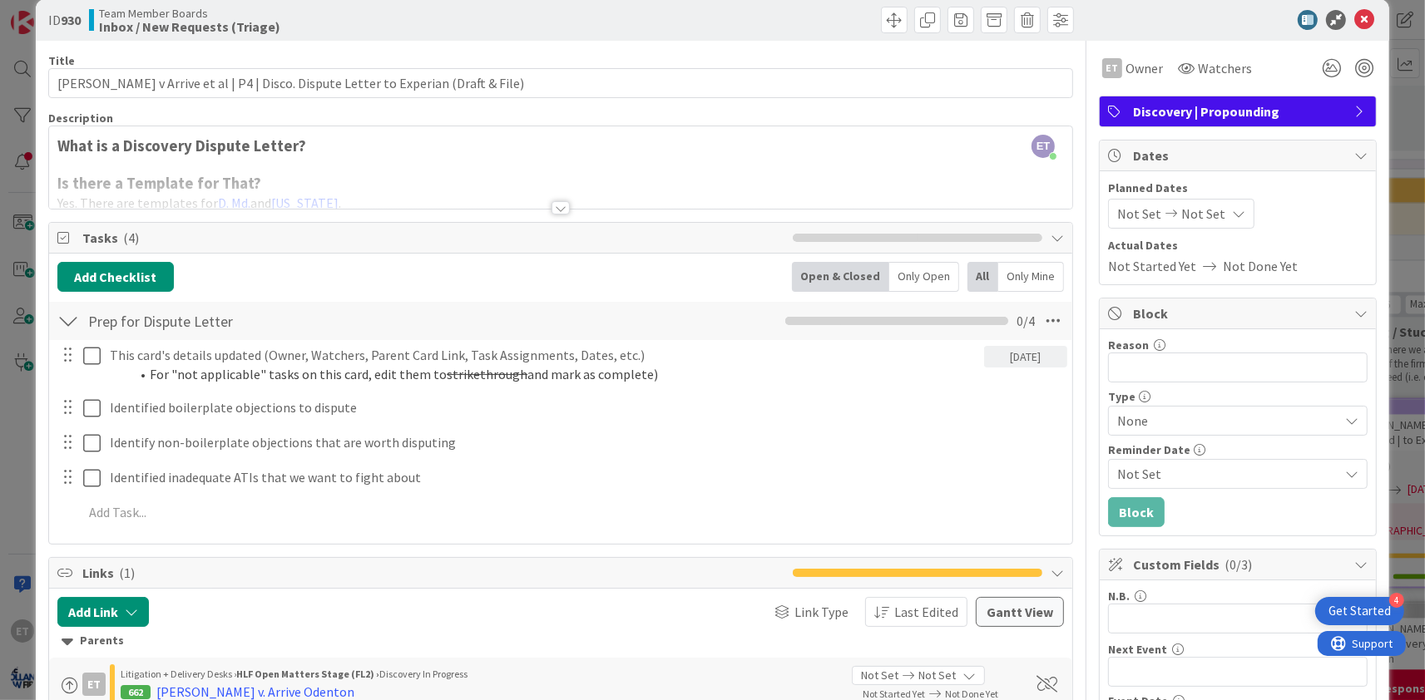
scroll to position [0, 0]
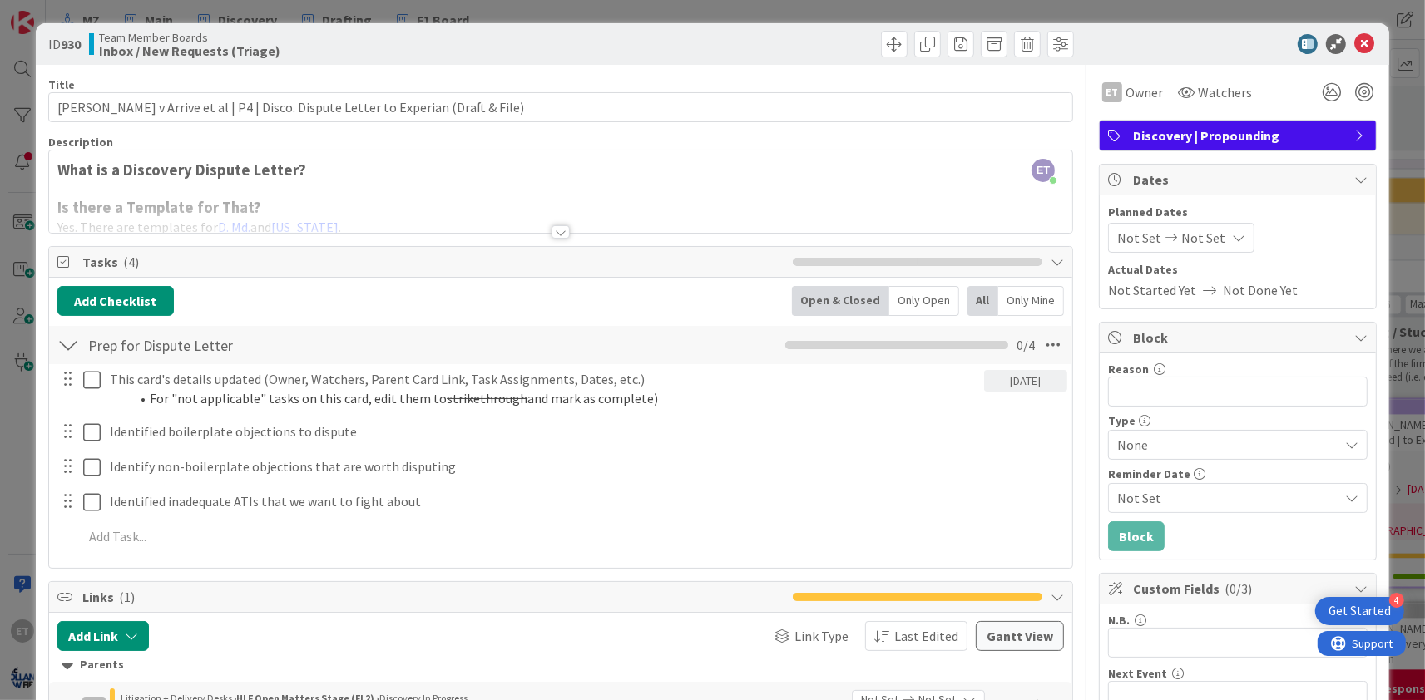
click at [1145, 239] on span "Not Set" at bounding box center [1139, 238] width 44 height 20
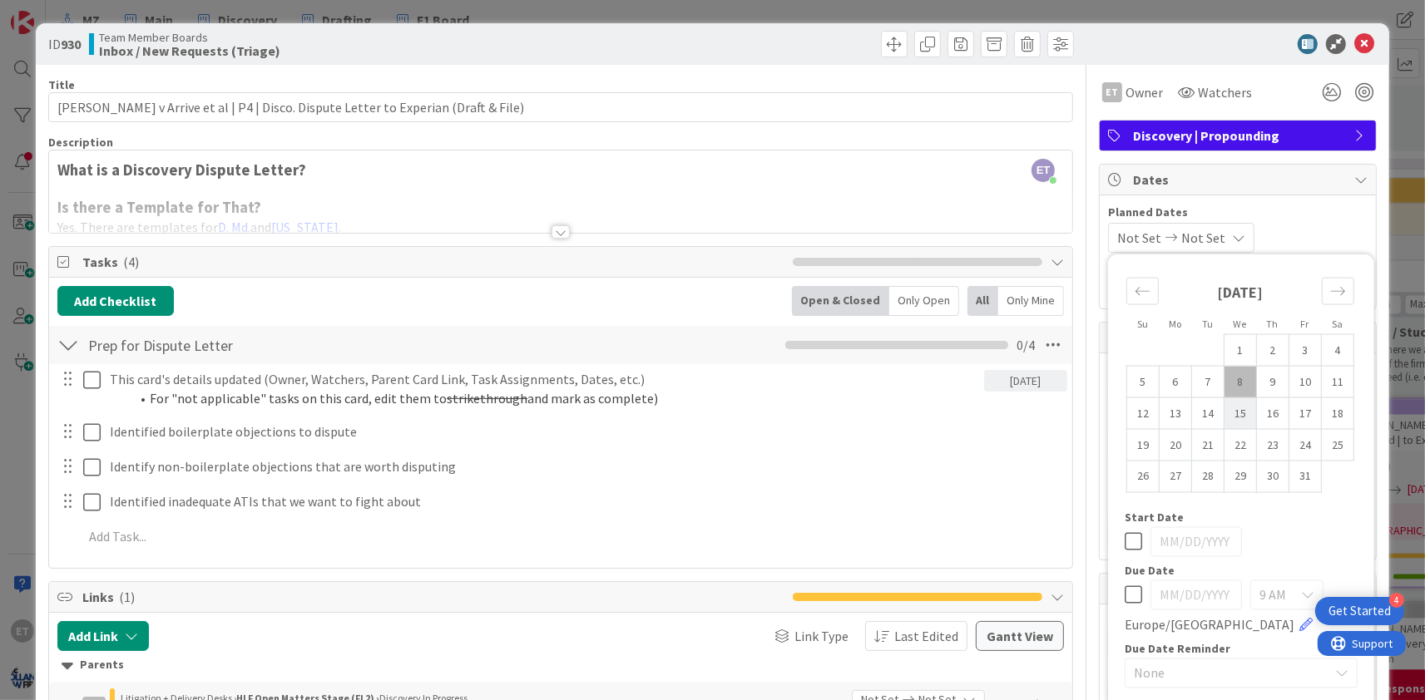
click at [1244, 410] on td "15" at bounding box center [1240, 414] width 32 height 32
click at [1240, 381] on td "8" at bounding box center [1240, 382] width 32 height 32
type input "[DATE]"
click at [1240, 408] on td "15" at bounding box center [1240, 414] width 32 height 32
type input "[DATE]"
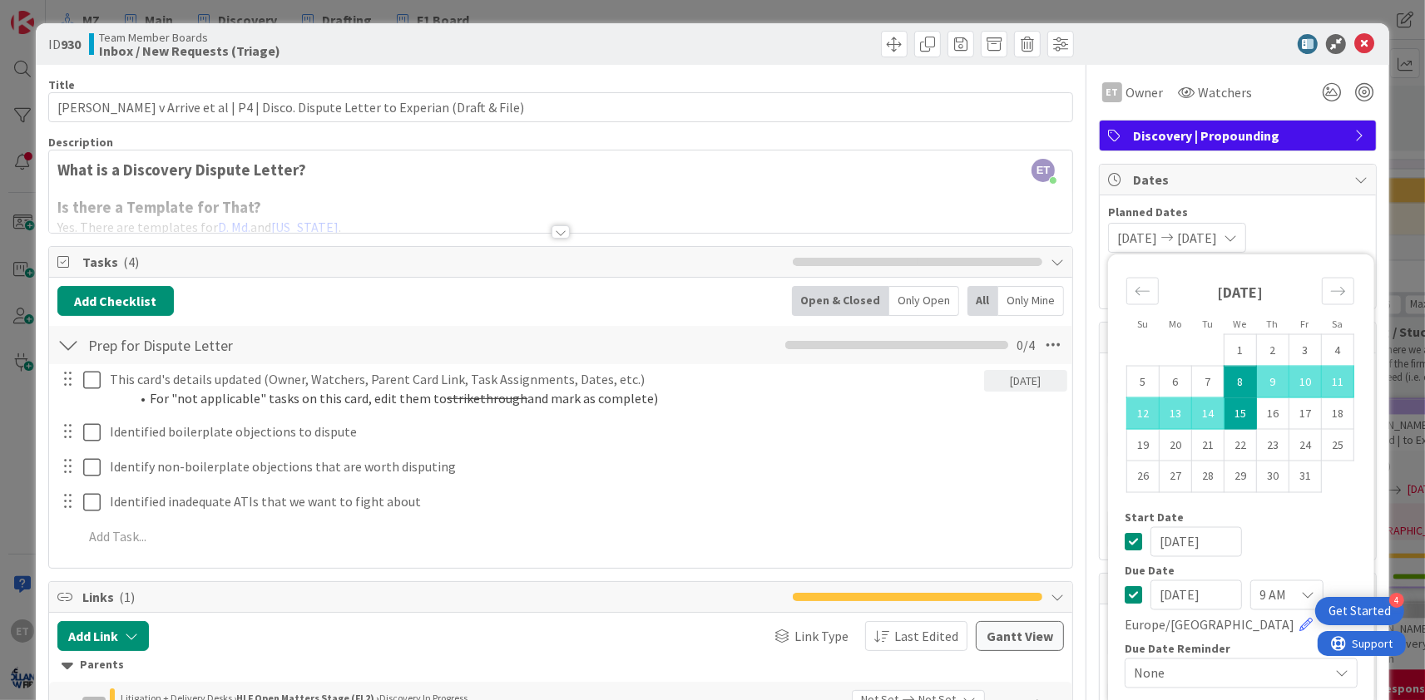
click at [1313, 209] on span "Planned Dates" at bounding box center [1238, 212] width 260 height 17
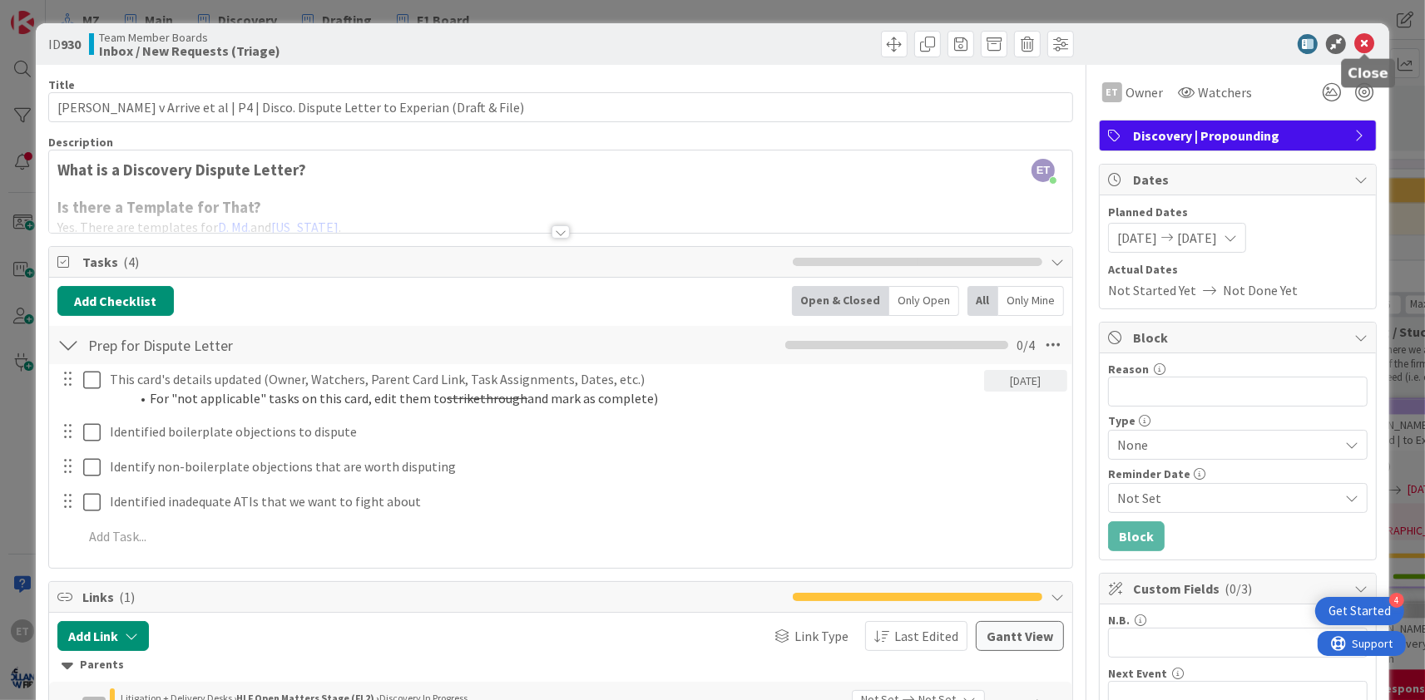
click at [1366, 43] on icon at bounding box center [1364, 44] width 20 height 20
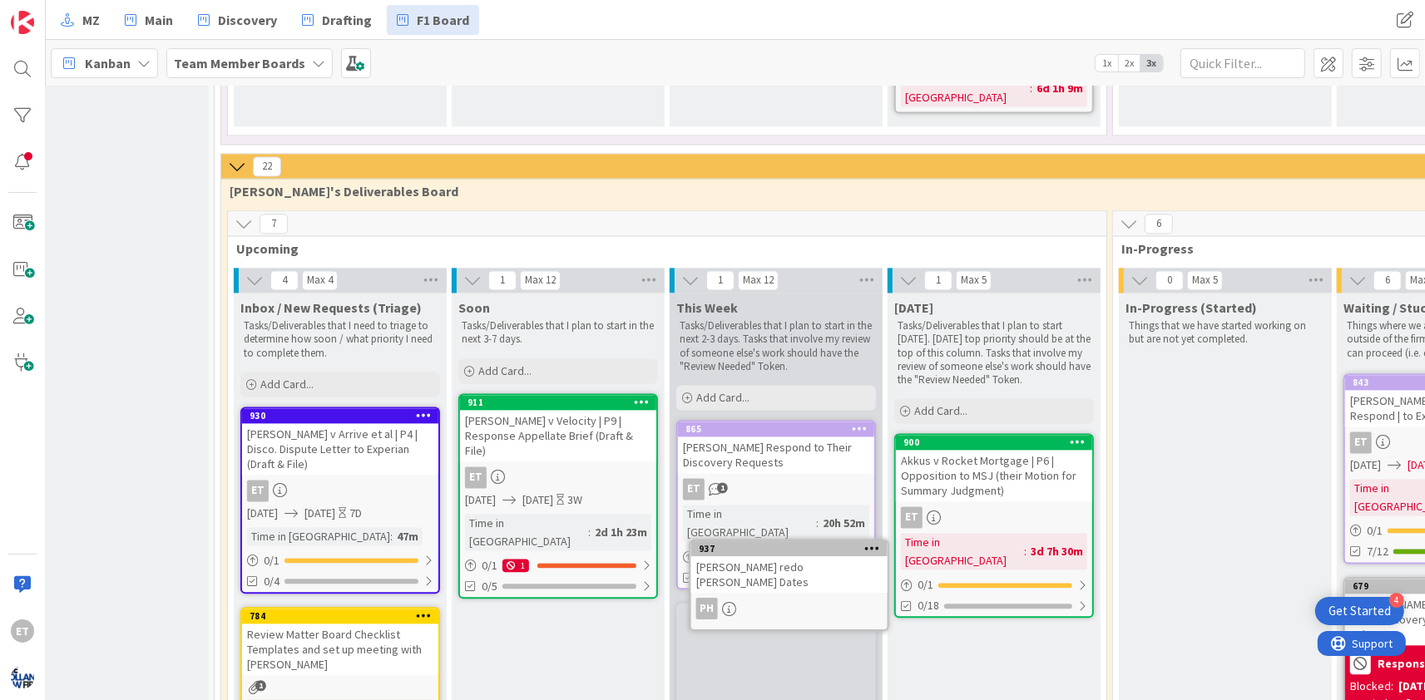
scroll to position [3090, 274]
